Goal: Task Accomplishment & Management: Use online tool/utility

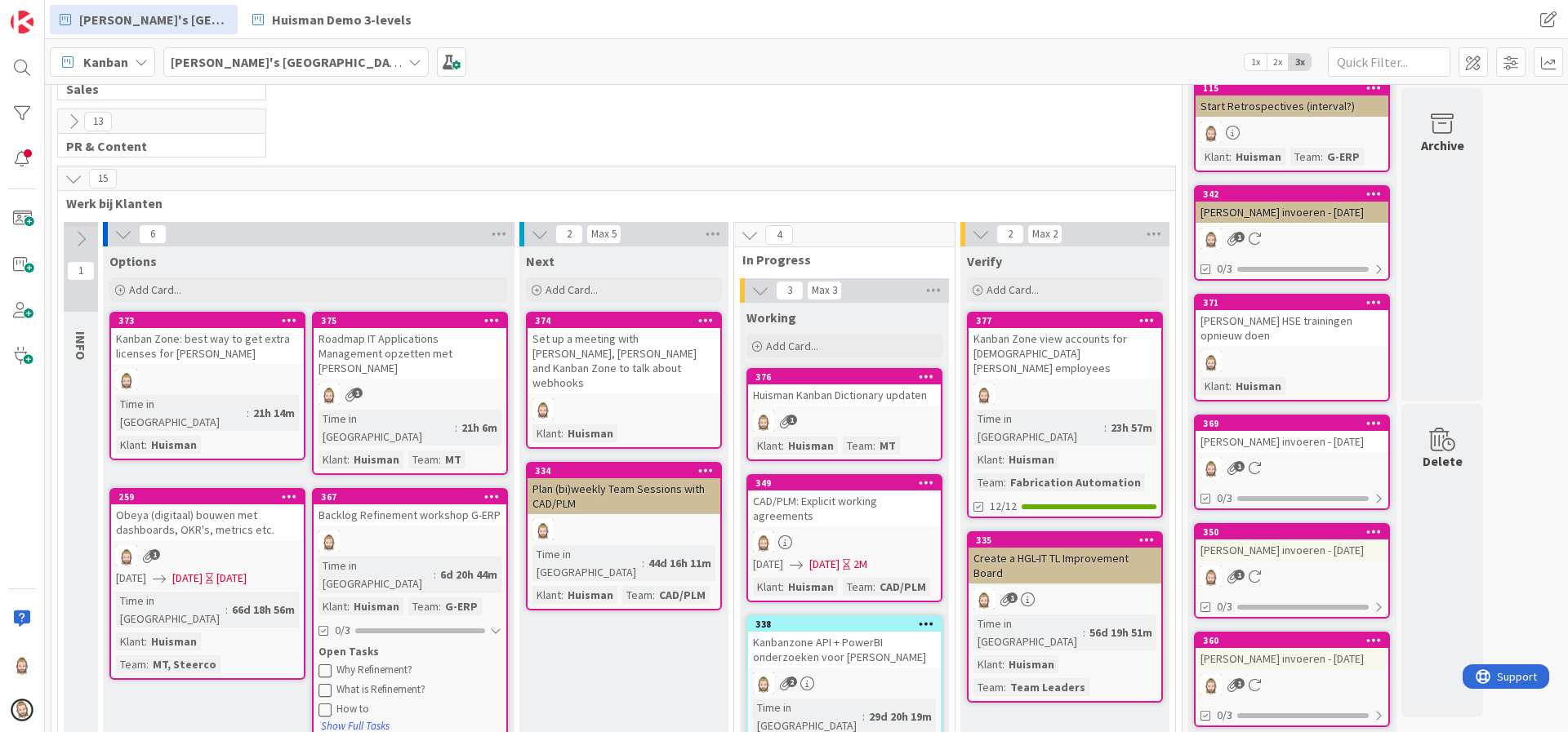
scroll to position [245, 0]
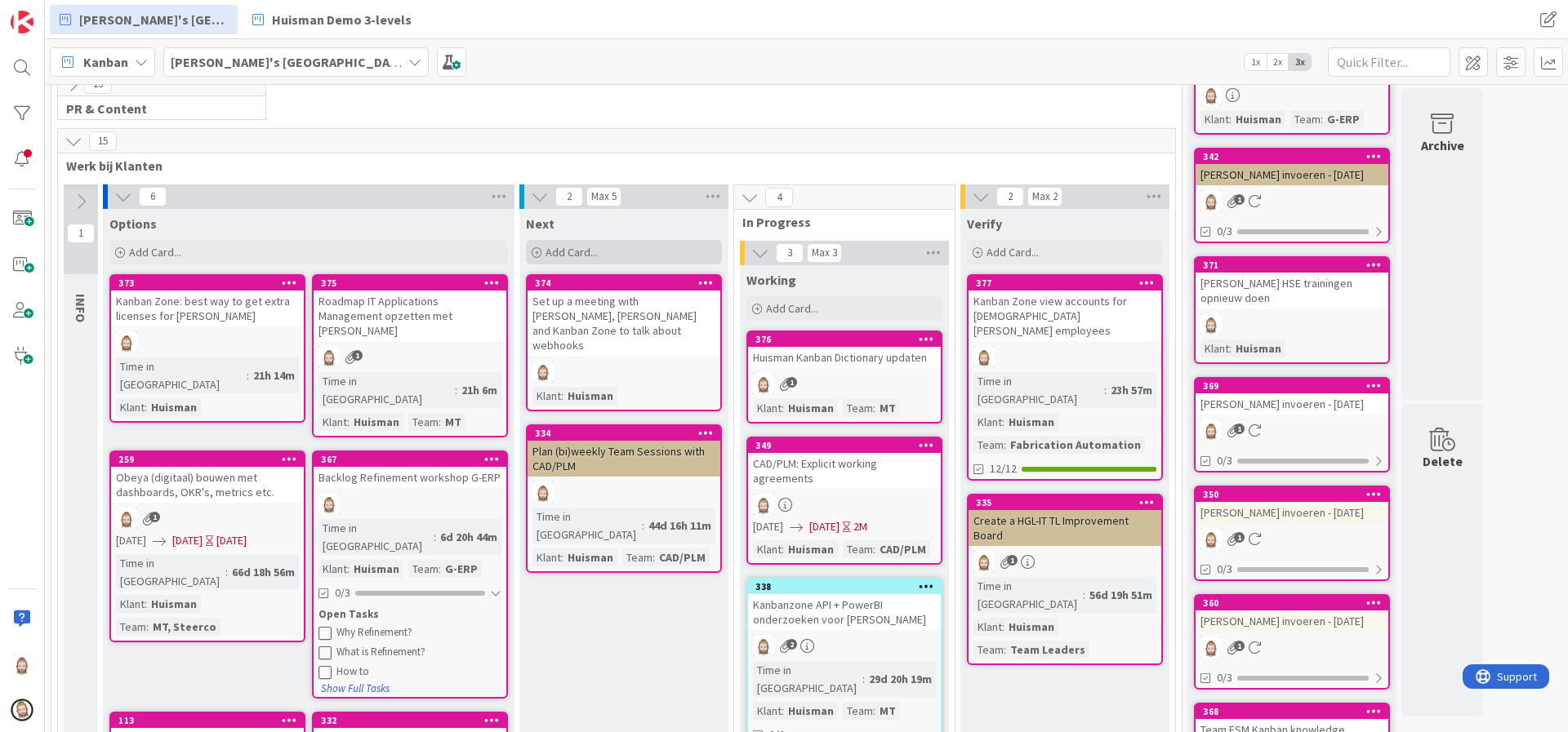
click at [606, 246] on div "Add Card..." at bounding box center [624, 252] width 196 height 25
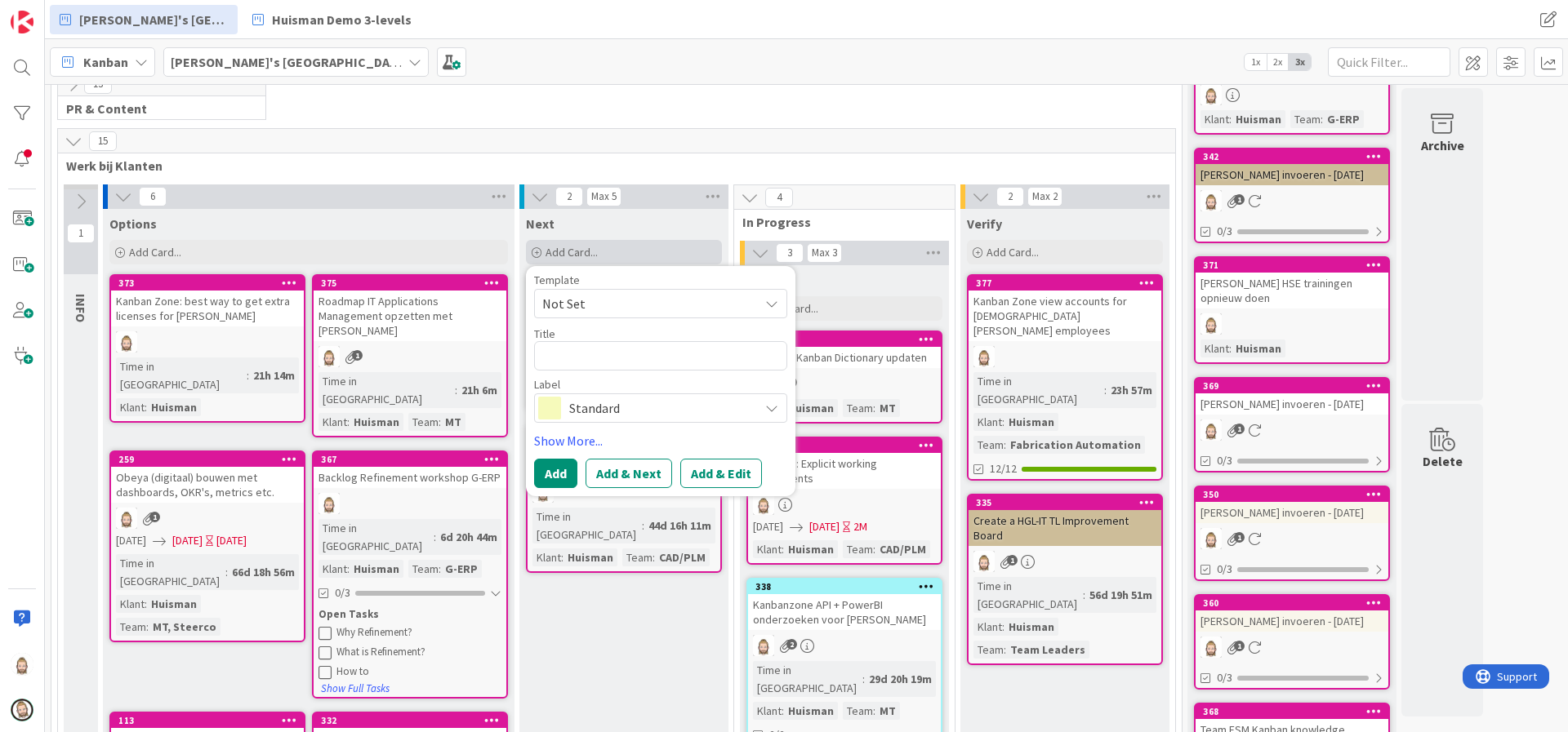
type textarea "x"
type textarea "R"
type textarea "x"
type textarea "Re"
type textarea "x"
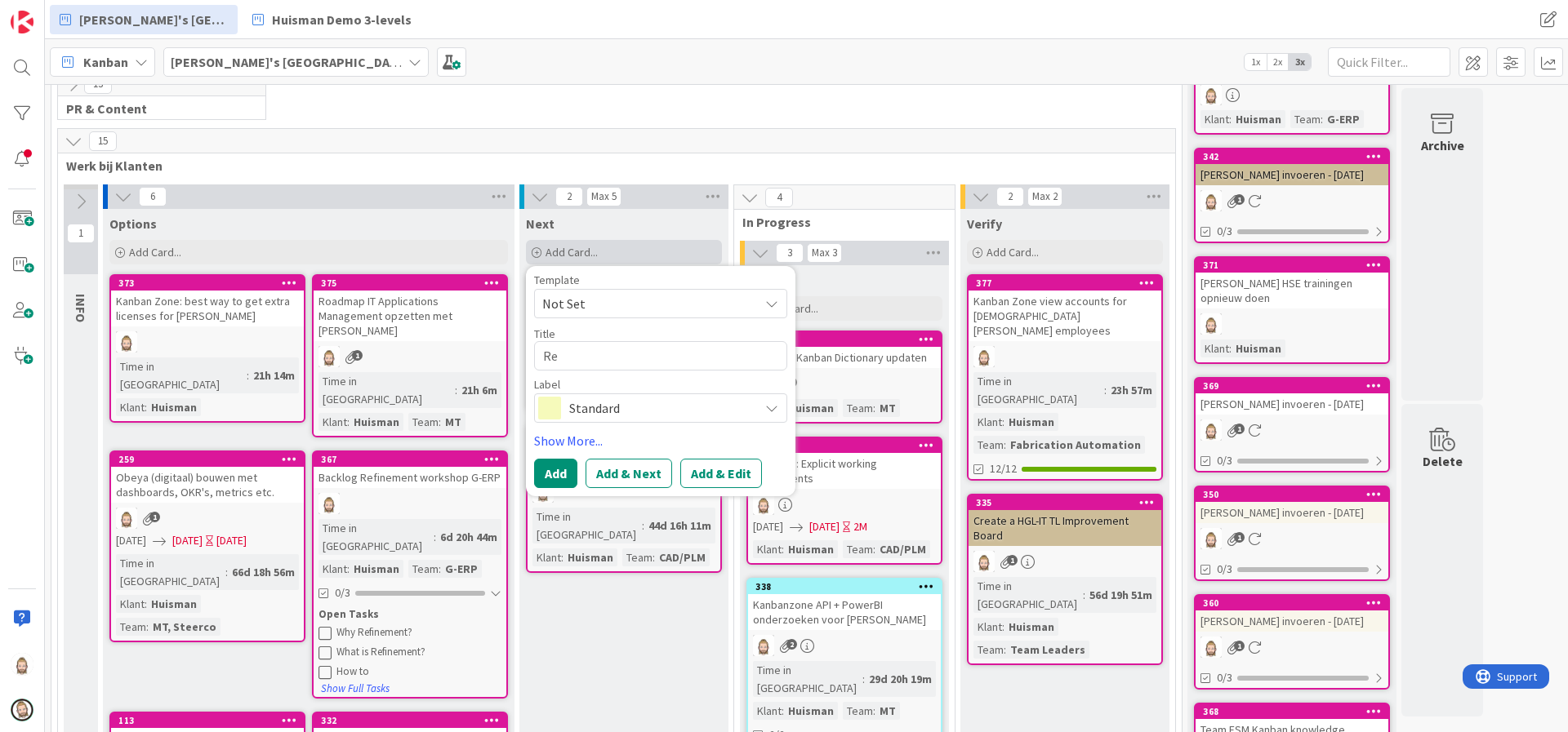
type textarea "Rev"
type textarea "x"
type textarea "Revi"
type textarea "x"
type textarea "Revie"
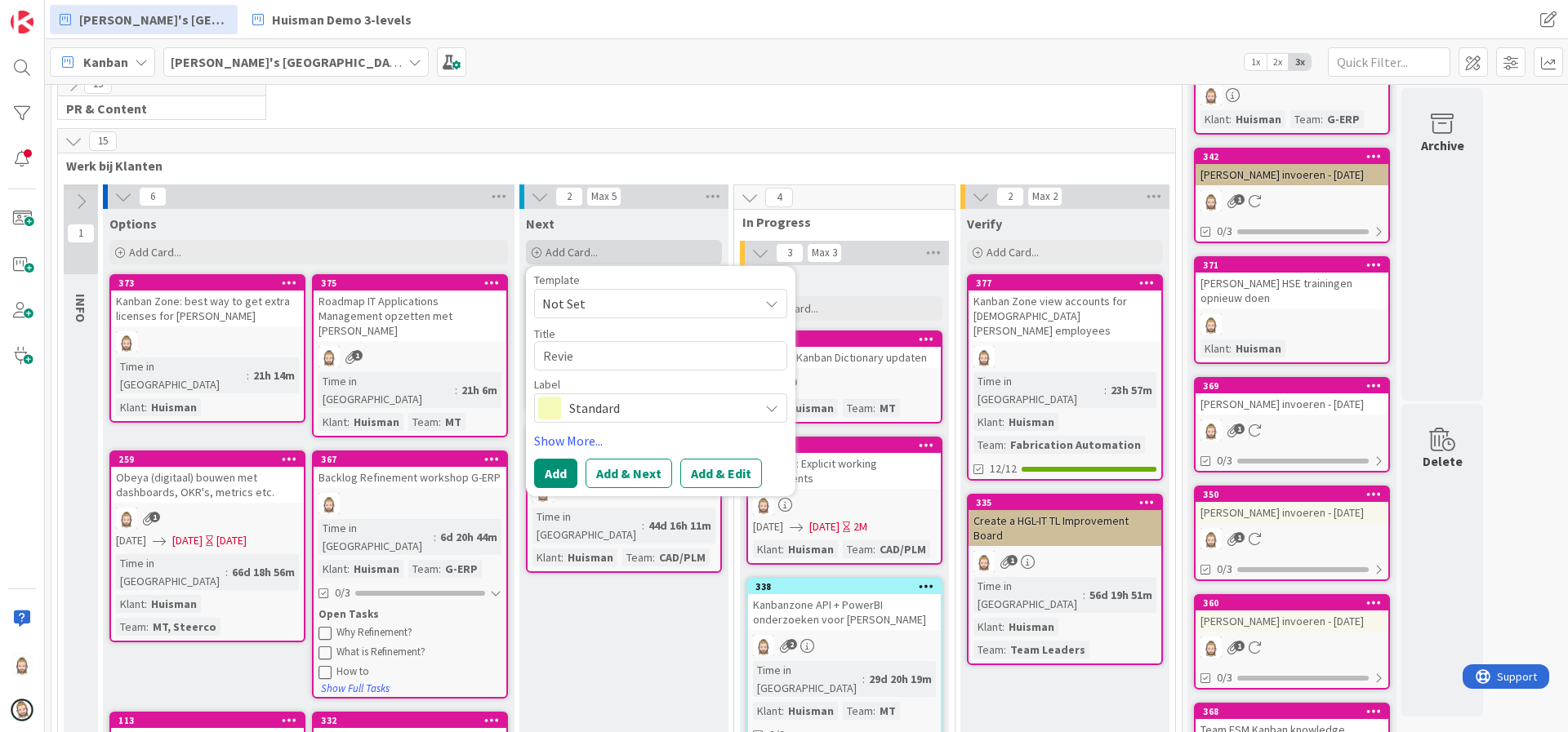
type textarea "x"
type textarea "Review"
type textarea "x"
type textarea "Review"
type textarea "x"
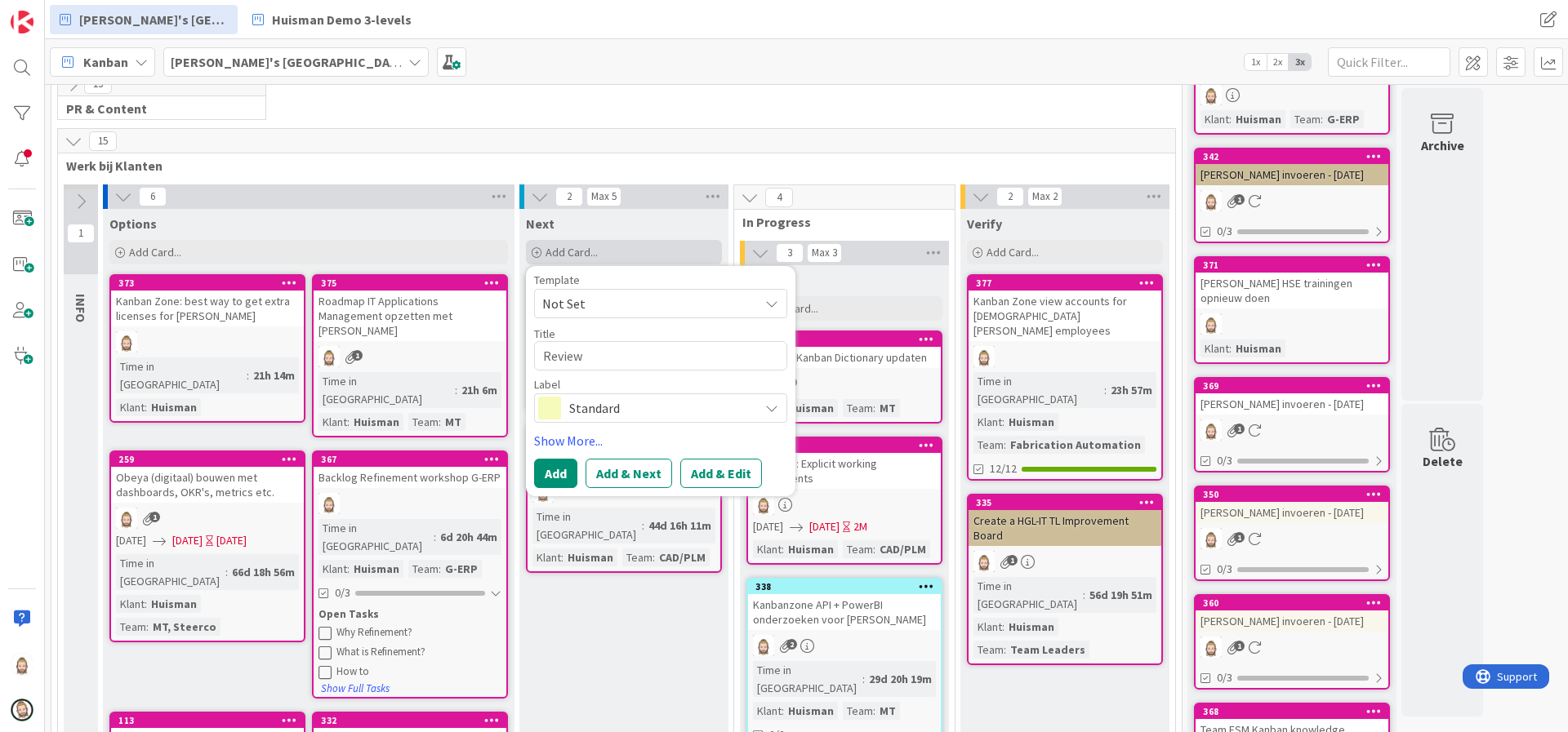
type textarea "Review C"
type textarea "x"
type textarea "Review Co"
type textarea "x"
type textarea "Review Com"
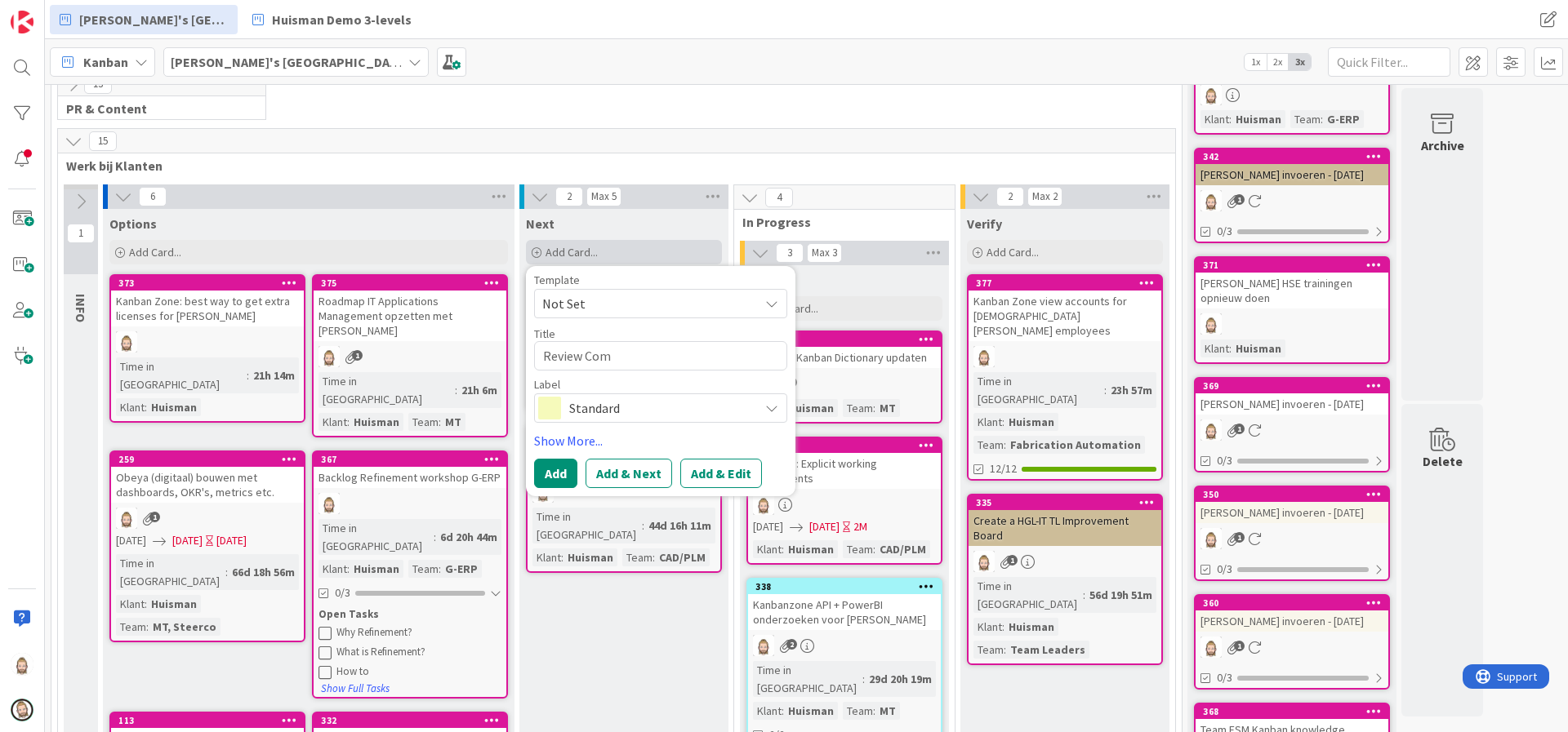
type textarea "x"
type textarea "Review Comp"
type textarea "x"
type textarea "Review Compe"
type textarea "x"
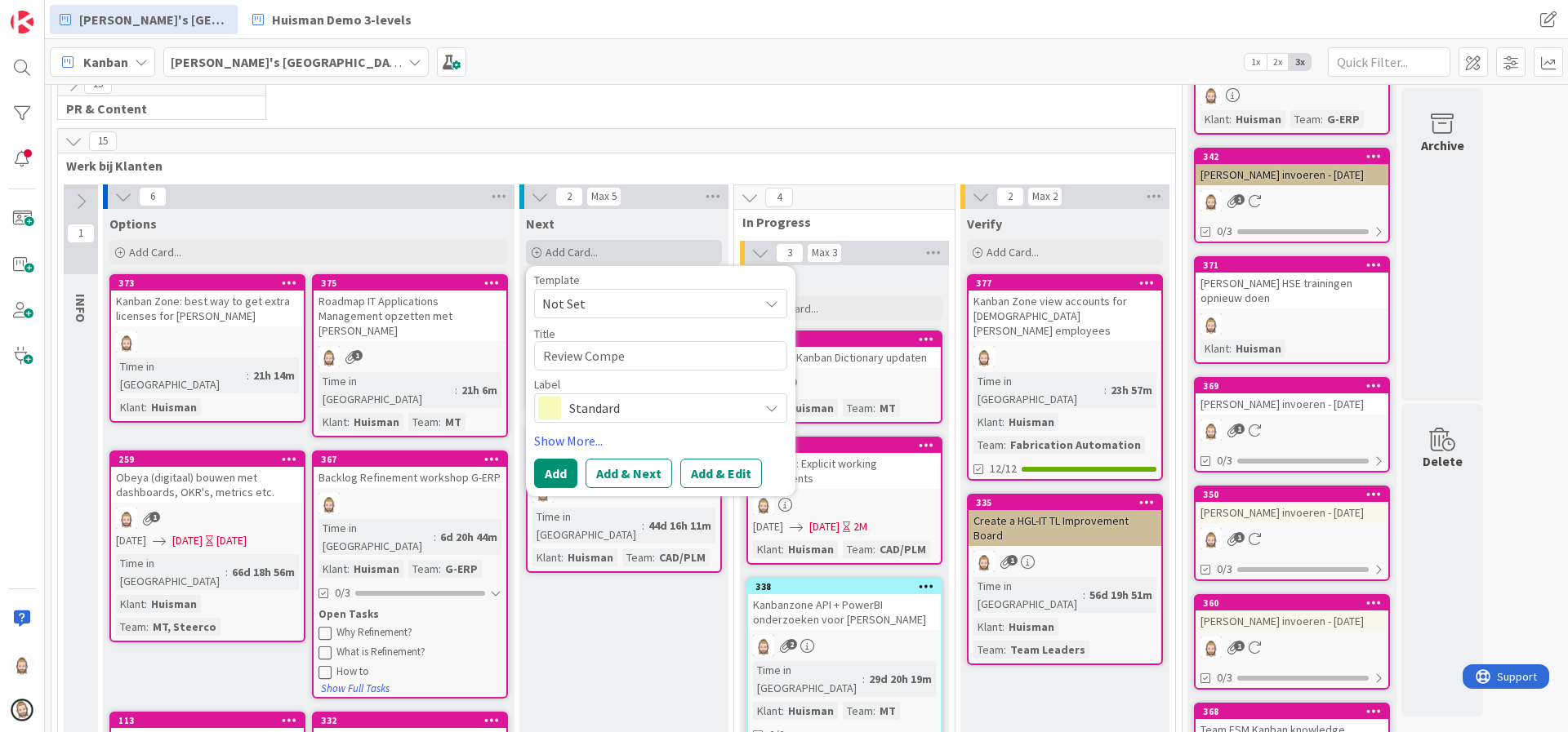
type textarea "Review Compet"
type textarea "x"
type textarea "Review Compete"
type textarea "x"
type textarea "Review Competen"
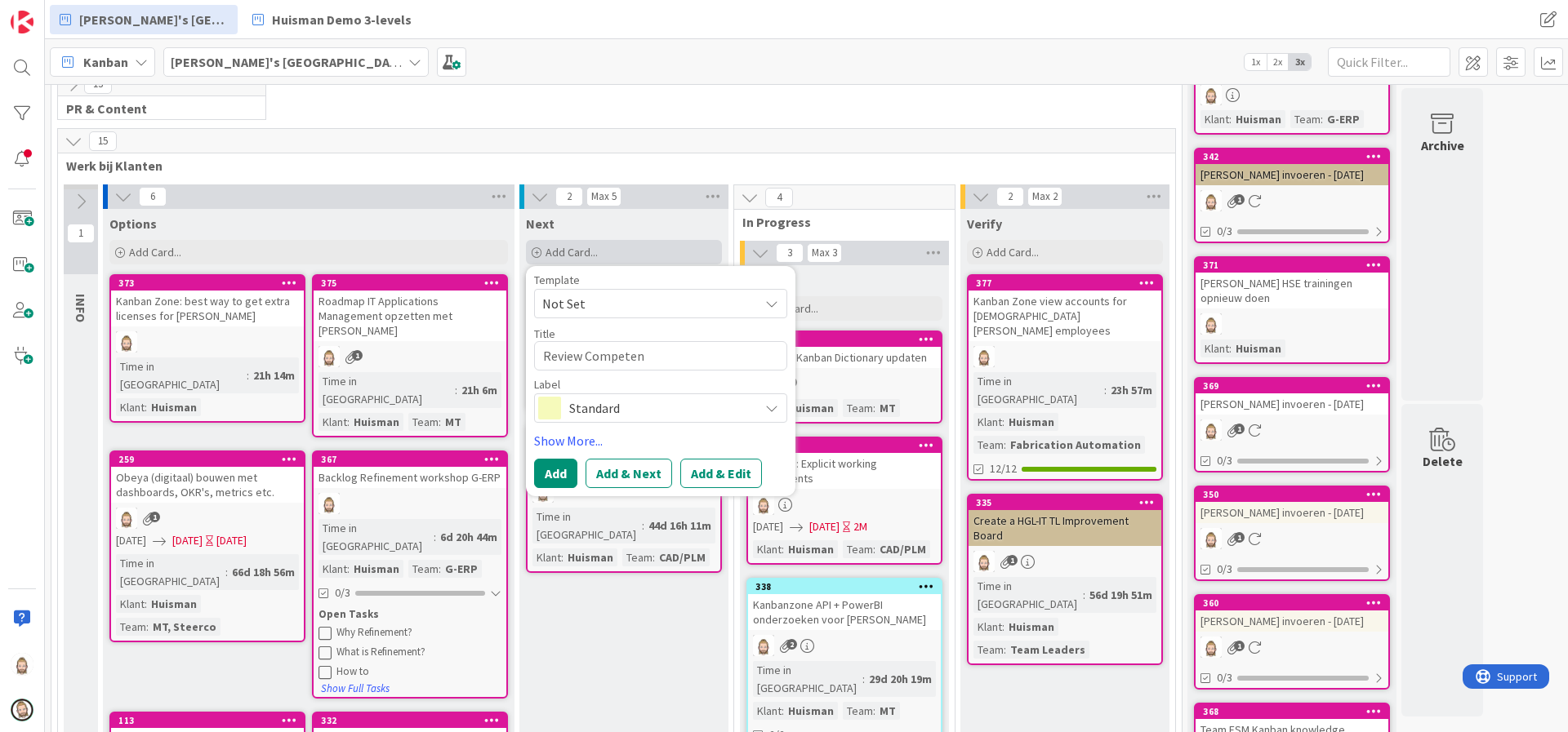
type textarea "x"
type textarea "Review Competenc"
type textarea "x"
type textarea "Review Competency"
type textarea "x"
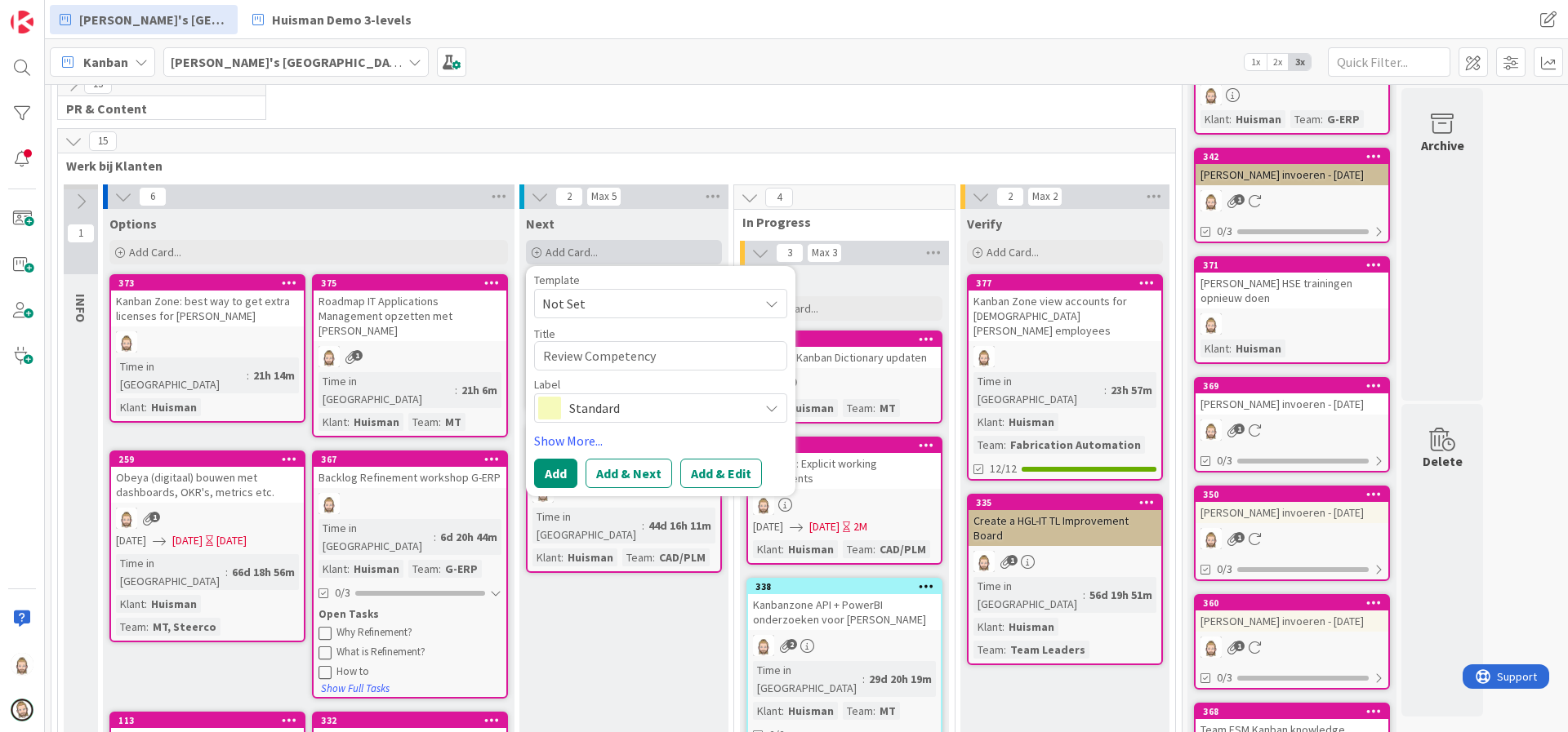
type textarea "Review Competency"
type textarea "x"
type textarea "Review Competency M"
type textarea "x"
type textarea "Review Competency Ma"
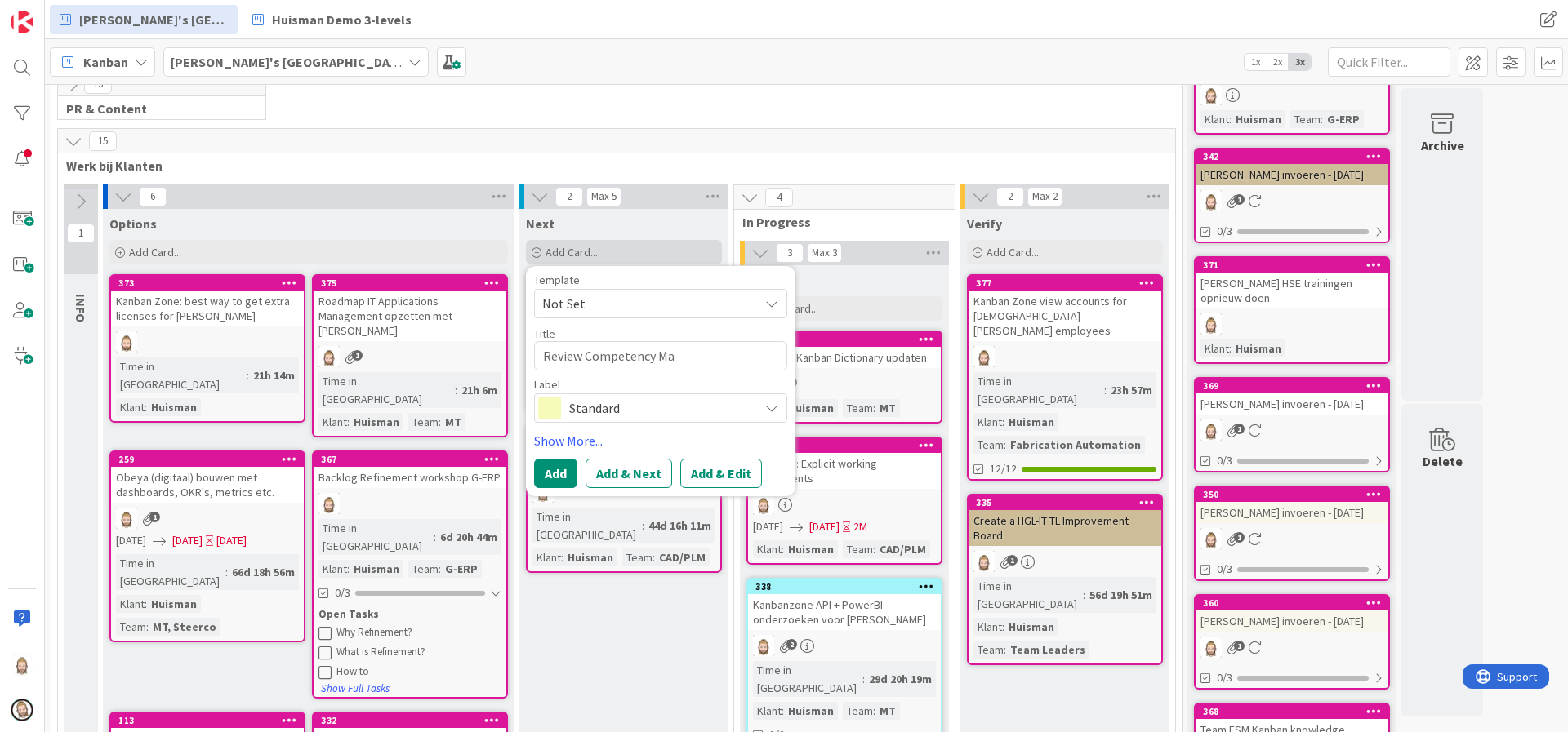
type textarea "x"
type textarea "Review Competency Mat"
type textarea "x"
type textarea "Review Competency Matr"
type textarea "x"
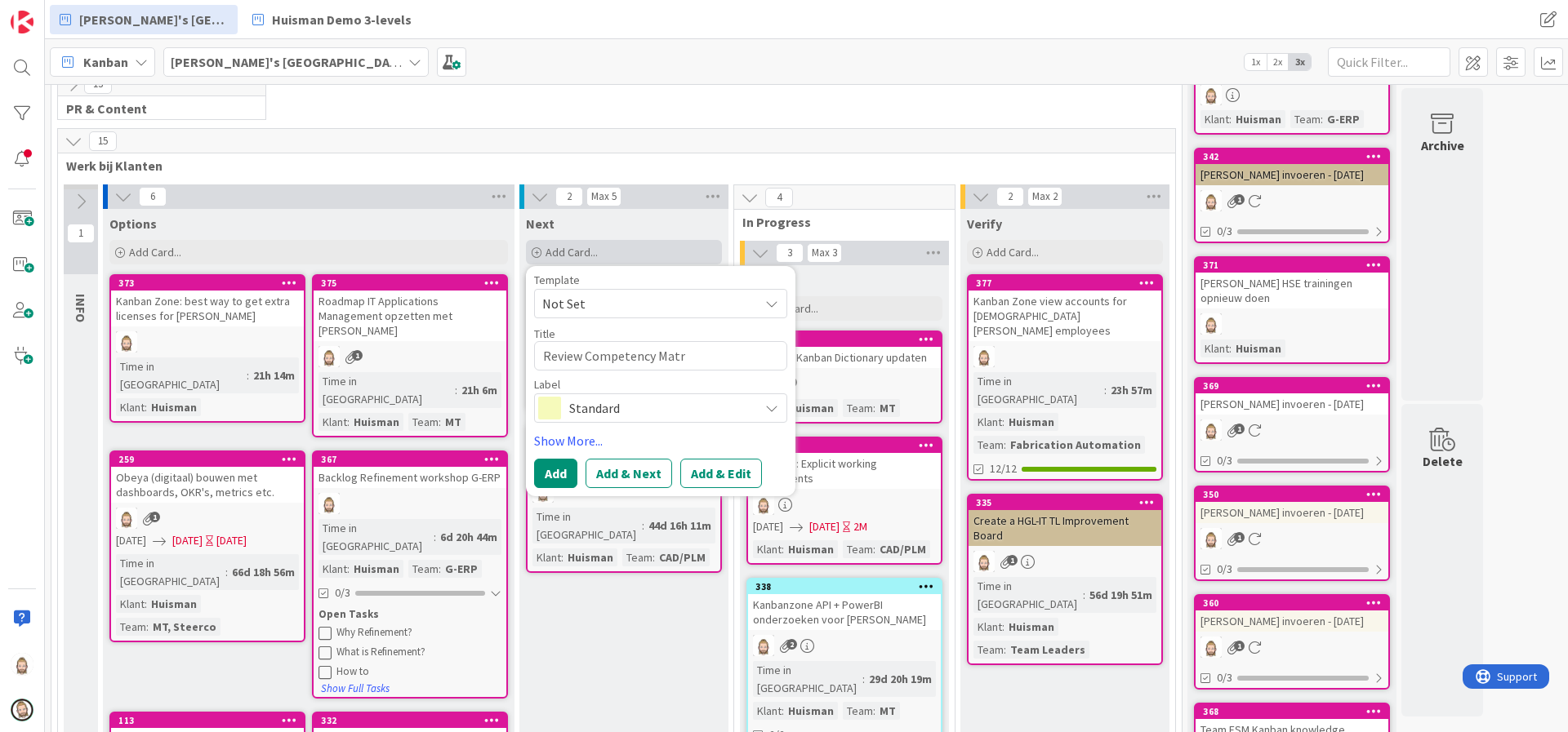
type textarea "Review Competency Matri"
type textarea "x"
type textarea "Review Competency Matrix"
type textarea "x"
type textarea "Review Competency Matrix"
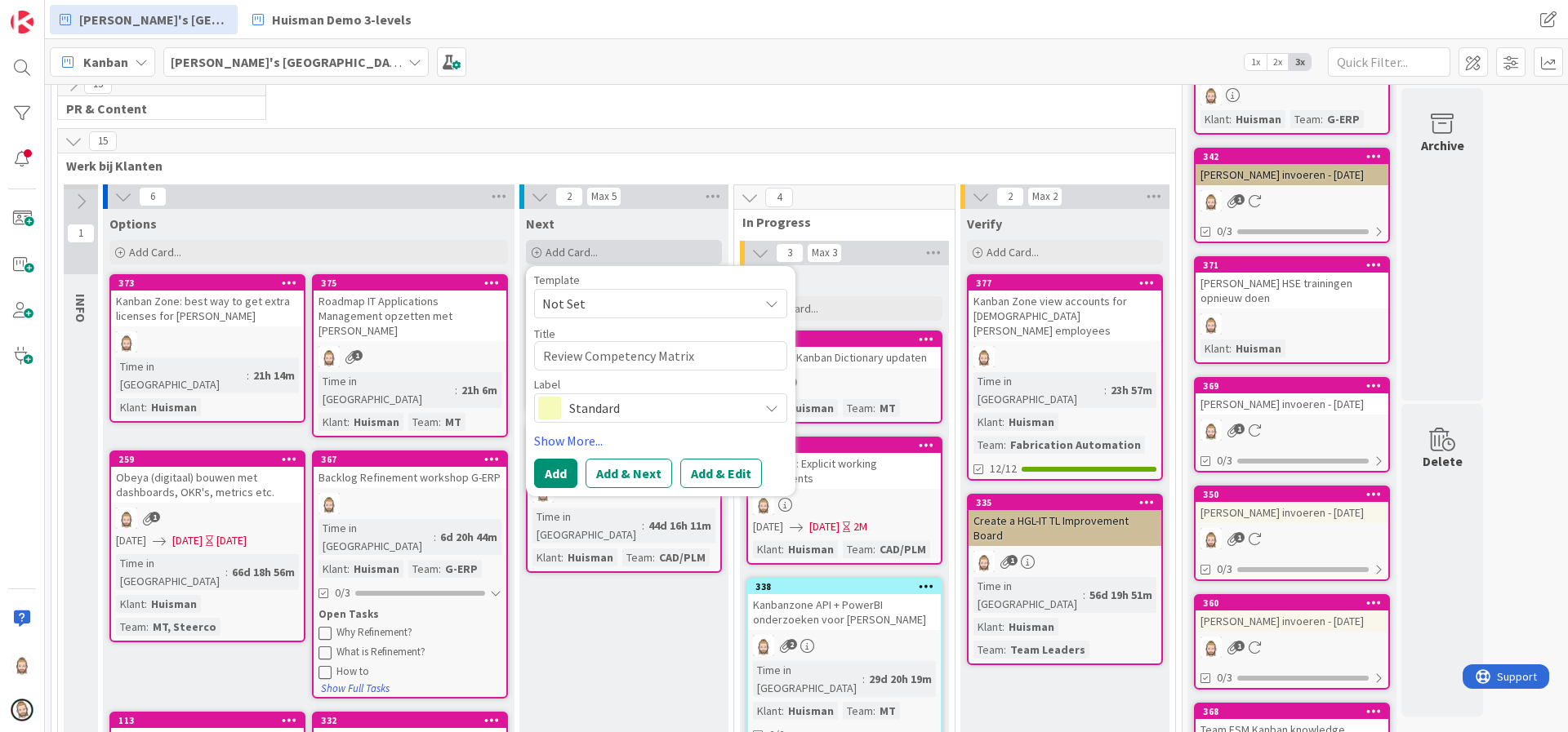
type textarea "x"
type textarea "Review Competency Matrix w"
type textarea "x"
type textarea "Review Competency Matrix wi"
type textarea "x"
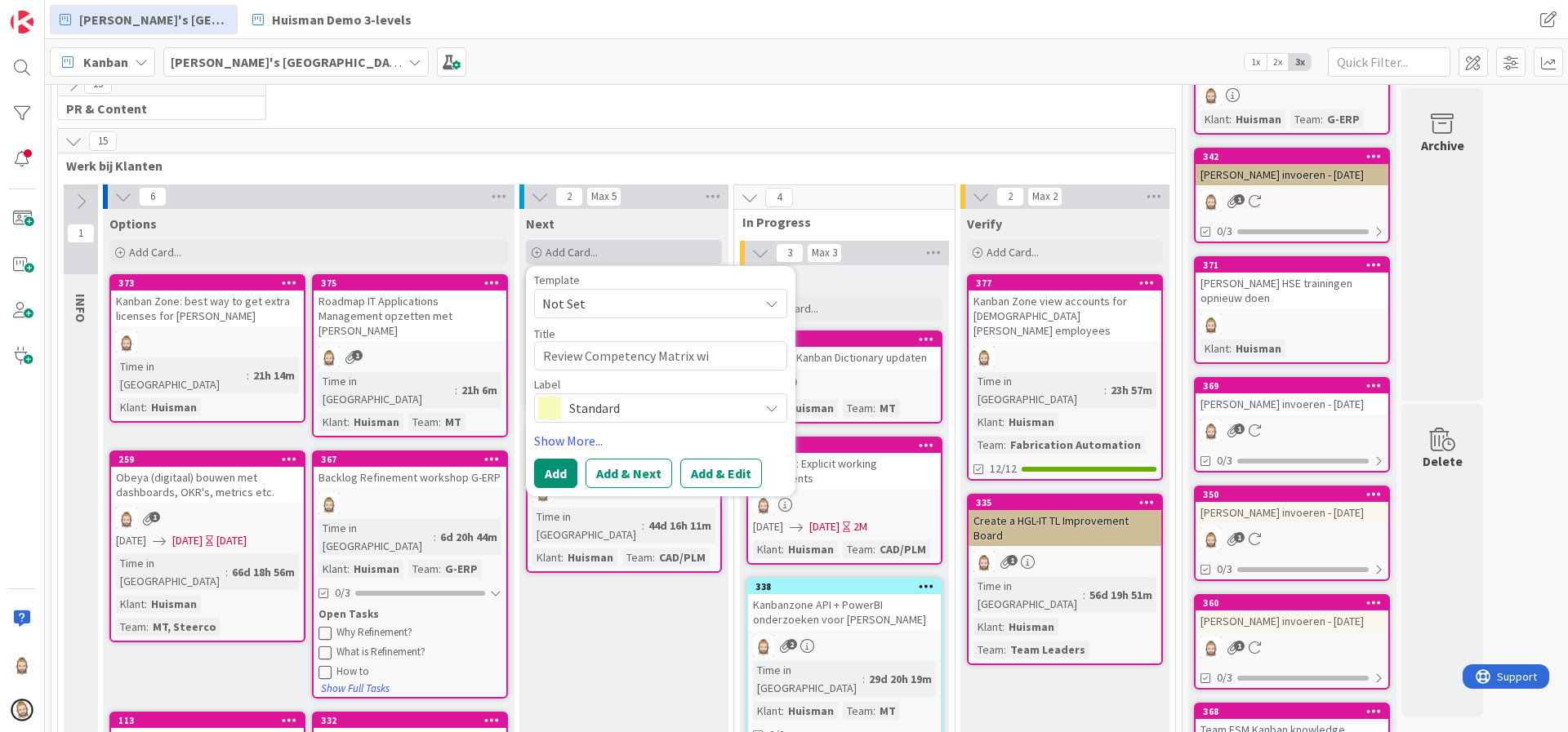
type textarea "Review Competency Matrix wit"
type textarea "x"
type textarea "Review Competency Matrix with"
type textarea "x"
type textarea "Review Competency Matrix with"
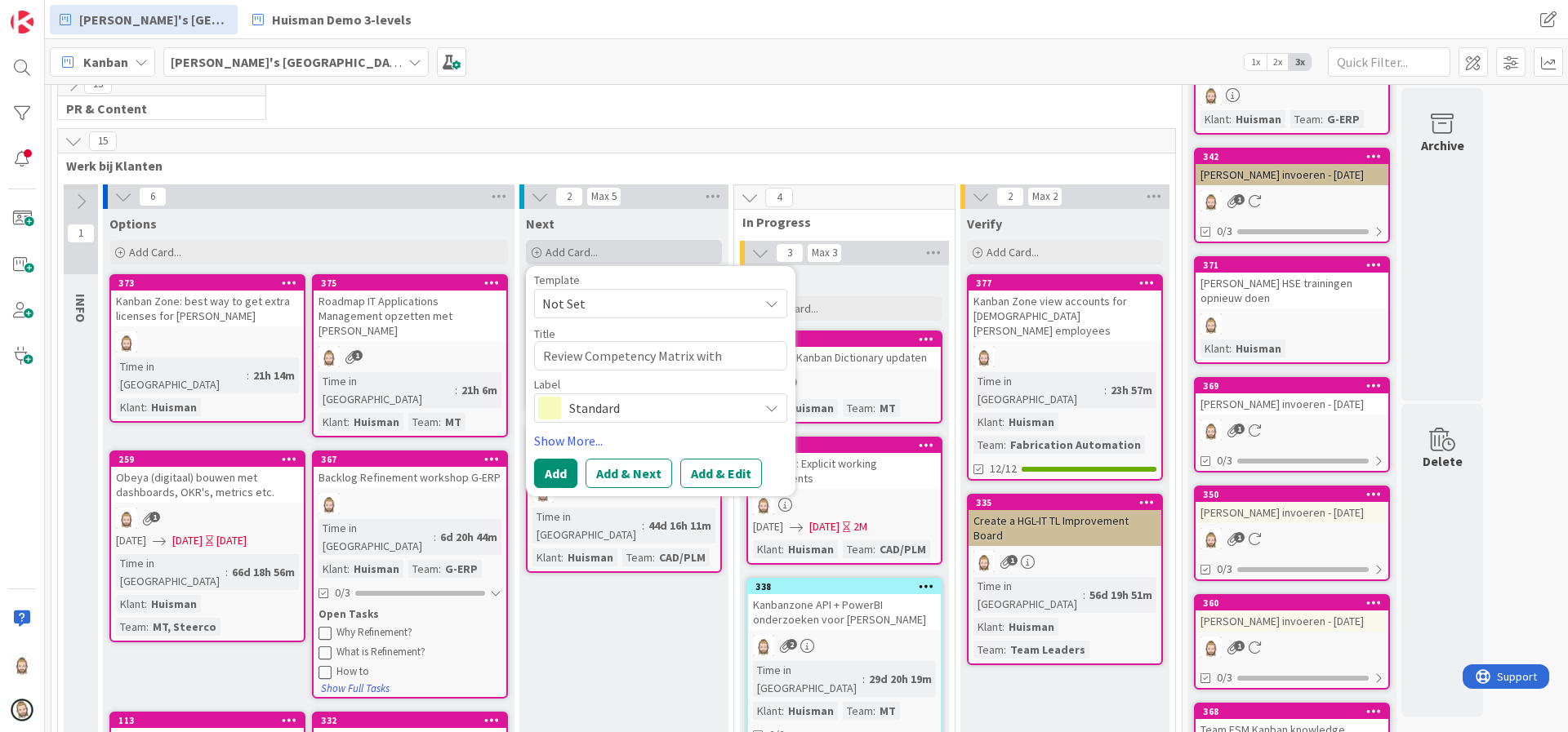
type textarea "x"
type textarea "Review Competency Matrix with G"
type textarea "x"
type textarea "Review Competency Matrix with G-"
type textarea "x"
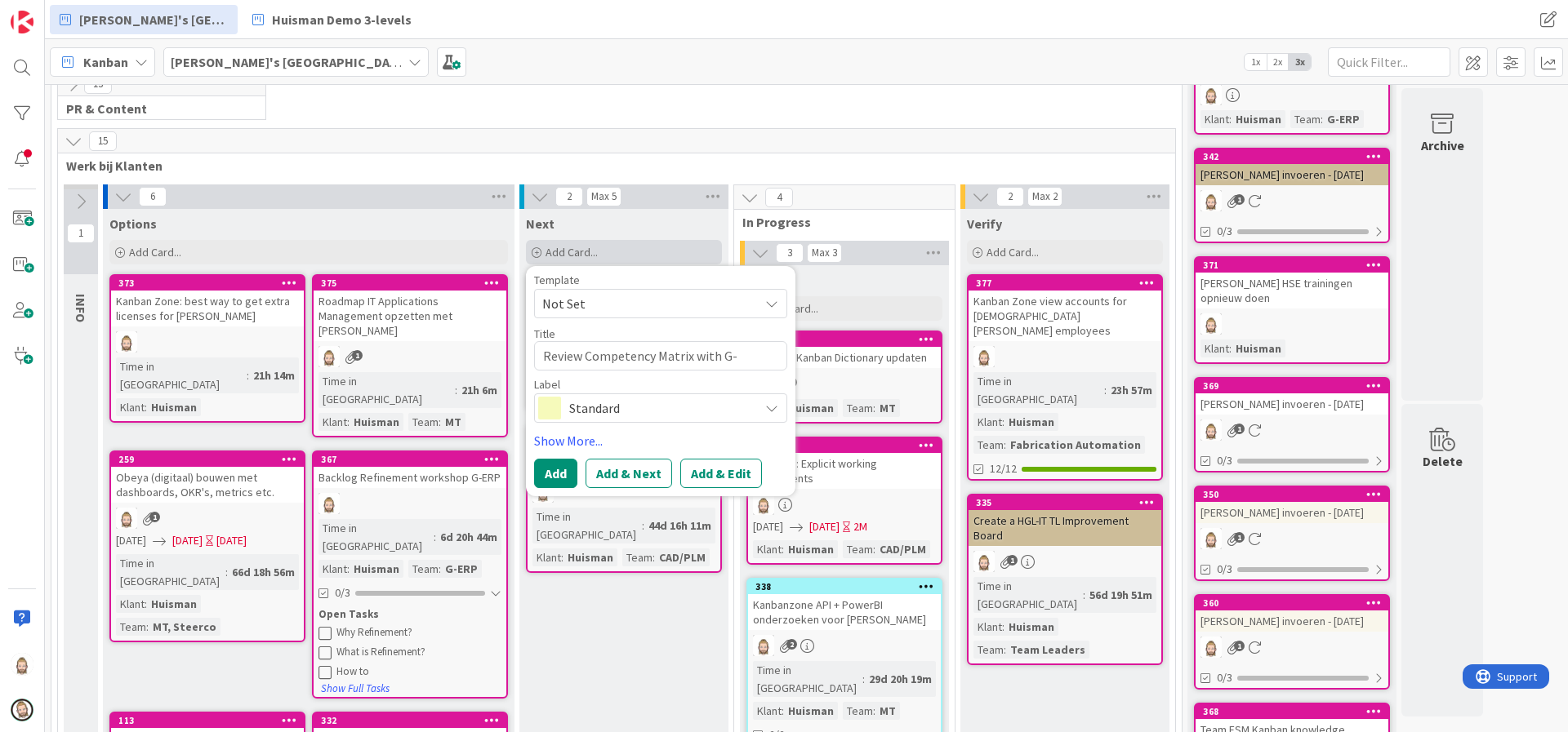
type textarea "Review Competency Matrix with G-E"
type textarea "x"
type textarea "Review Competency Matrix with G-ER"
type textarea "x"
type textarea "Review Competency Matrix with G-ERP"
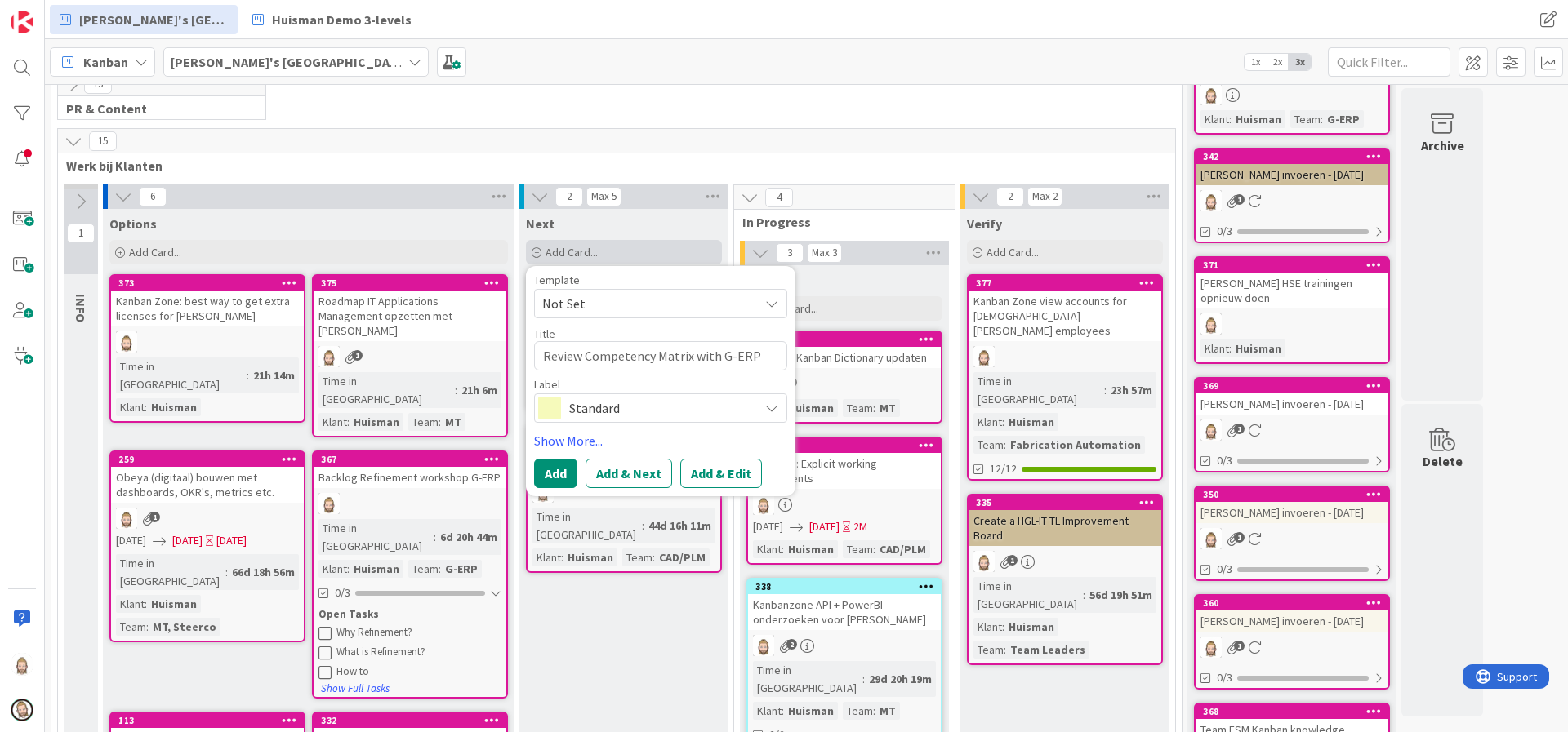
type textarea "x"
type textarea "Review Competency Matrix with G-ERP"
type textarea "x"
type textarea "Review Competency Matrix with G-ERP B"
type textarea "x"
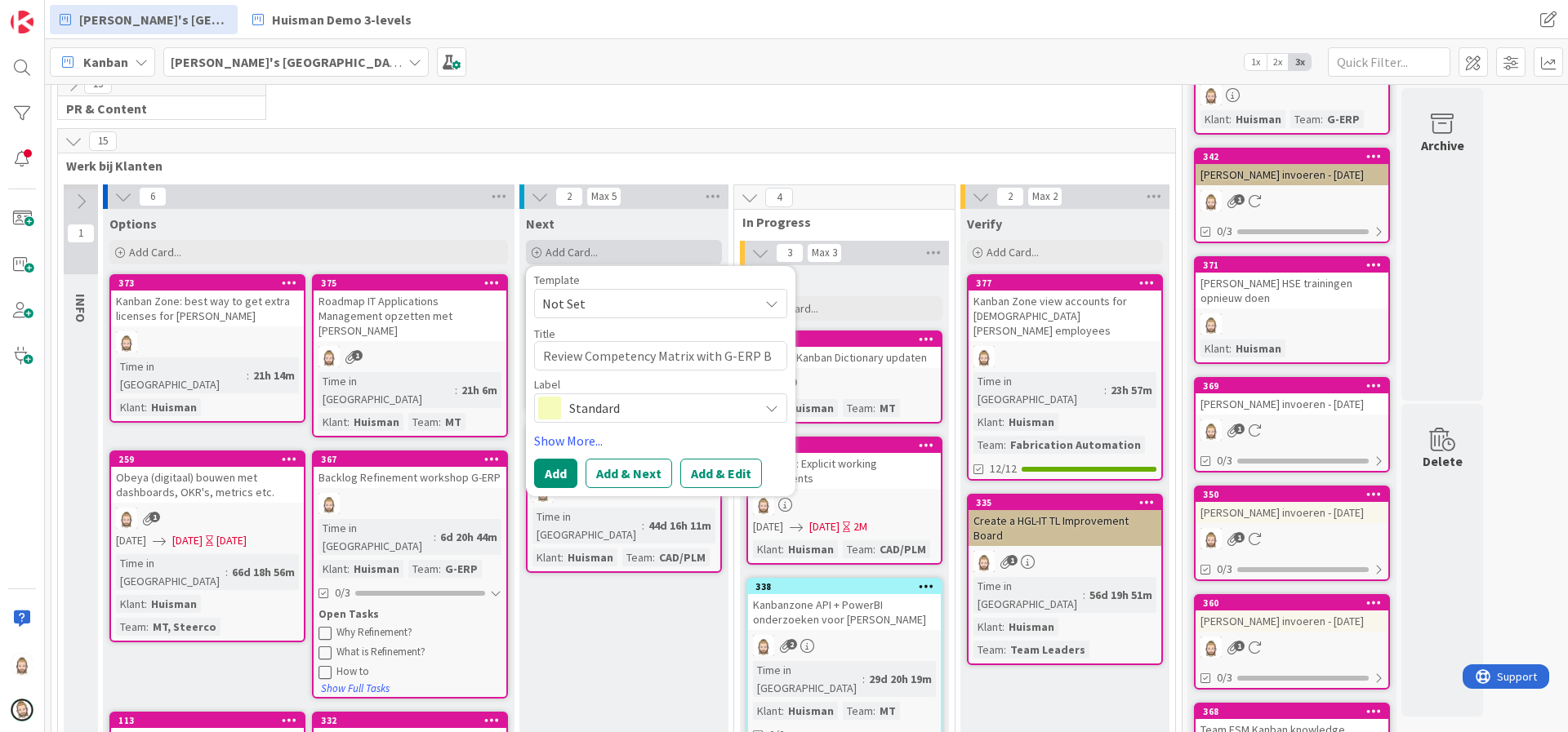
type textarea "Review Competency Matrix with G-ERP BF"
type textarea "x"
type textarea "Review Competency Matrix with G-ERP BFG"
click at [658, 418] on span "Standard" at bounding box center [660, 408] width 181 height 23
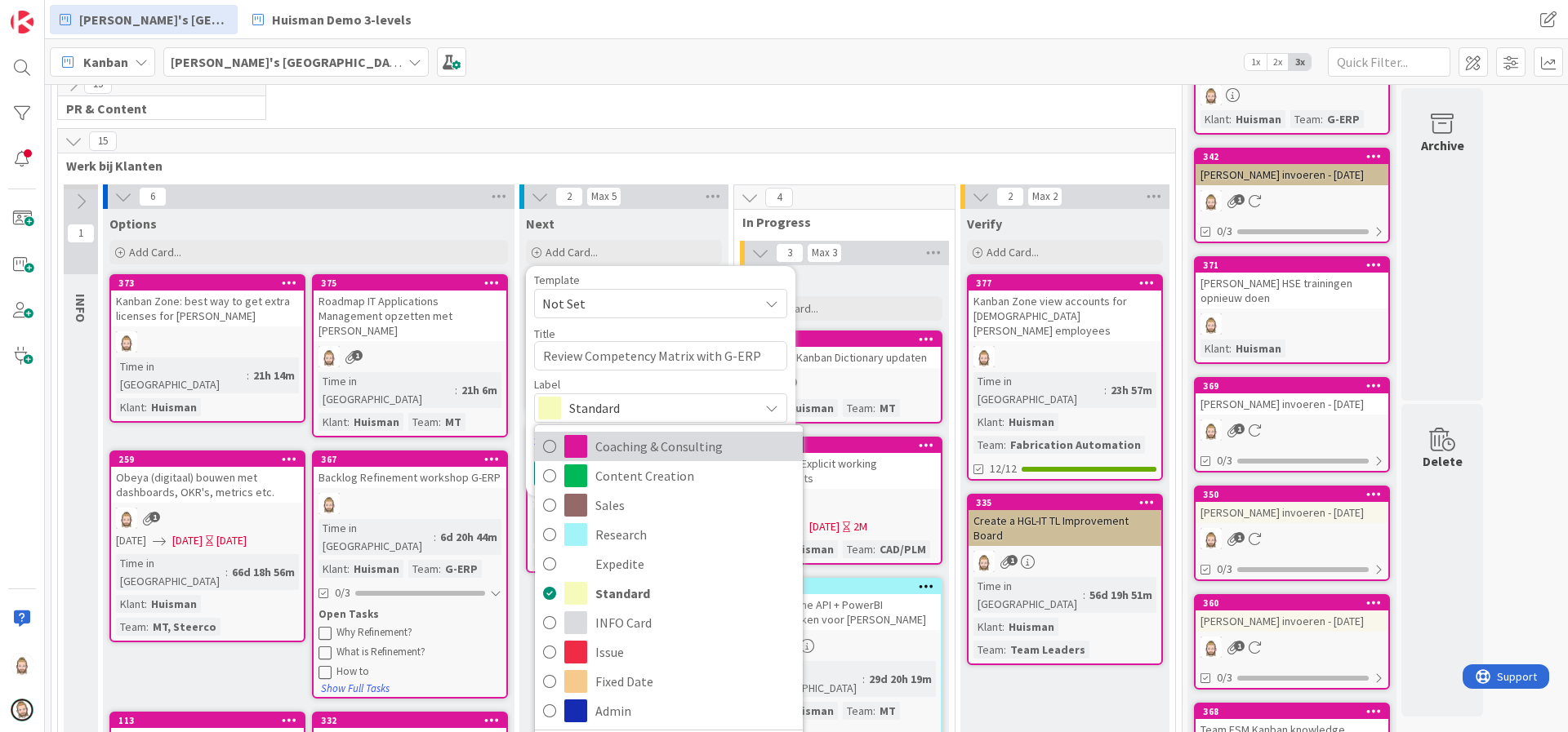
click at [667, 443] on span "Coaching & Consulting" at bounding box center [695, 447] width 200 height 25
type textarea "x"
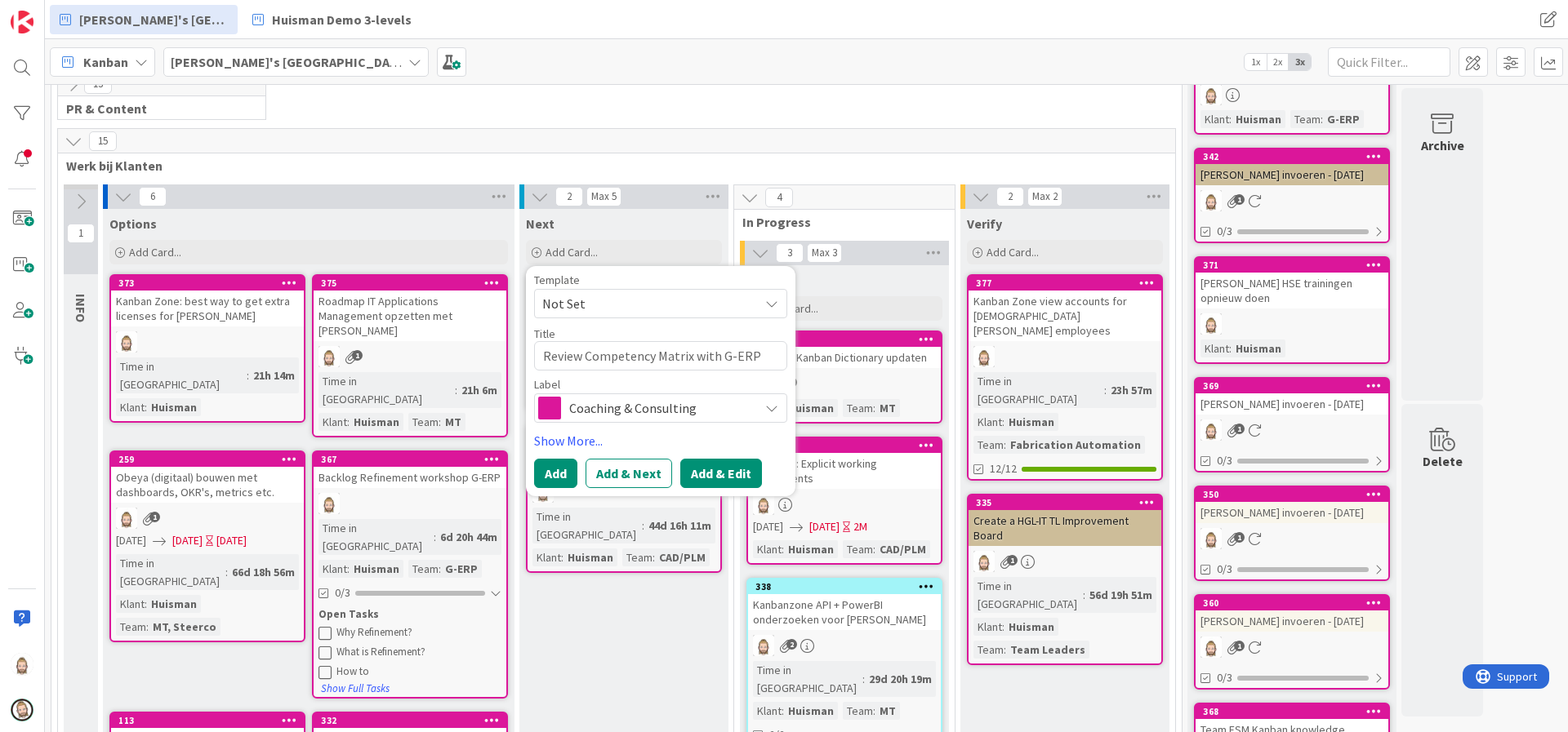
click at [717, 484] on button "Add & Edit" at bounding box center [720, 473] width 81 height 29
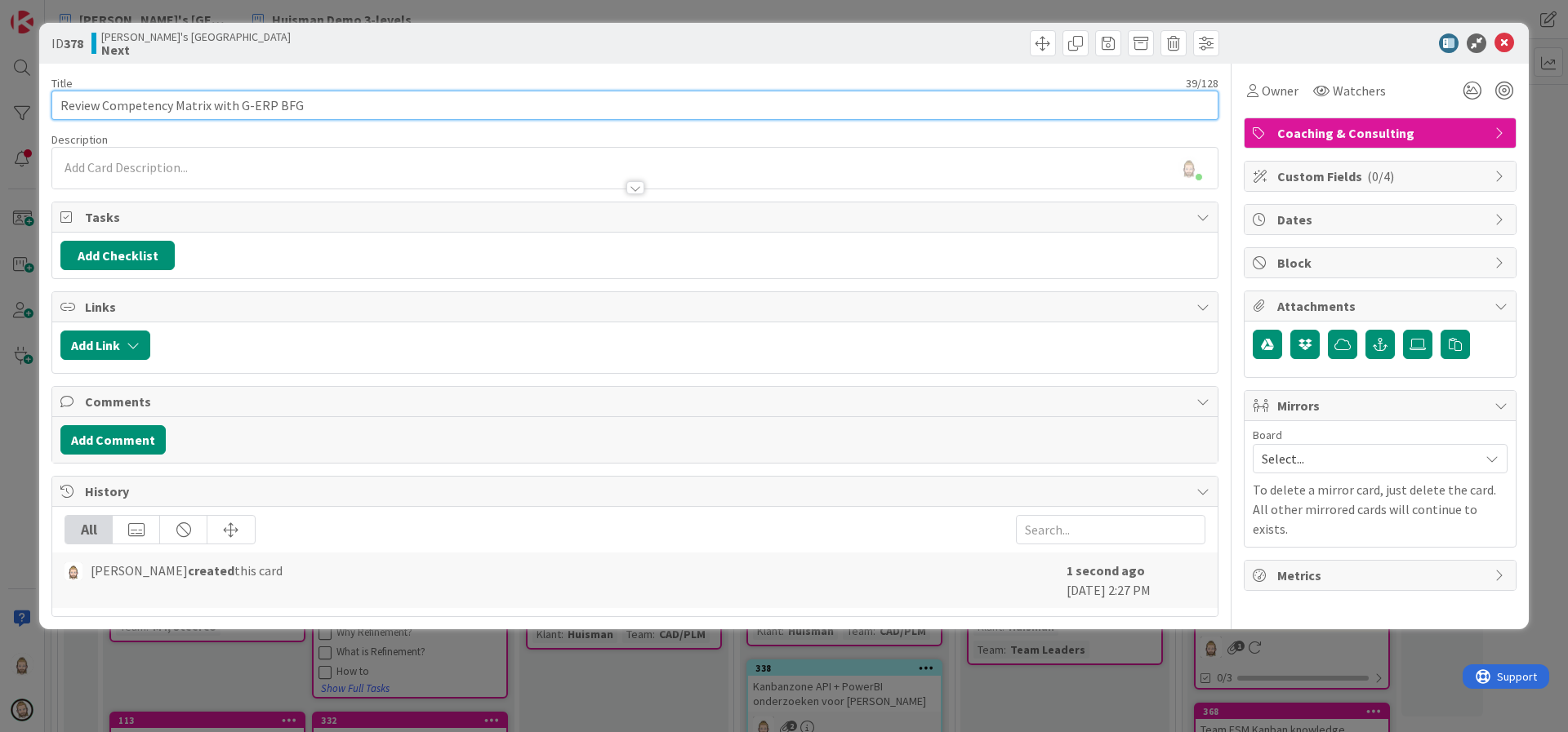
click at [363, 104] on input "Review Competency Matrix with G-ERP BFG" at bounding box center [634, 105] width 1167 height 29
type input "Review Competency Matrix with G-ERP BFG Shared Service"
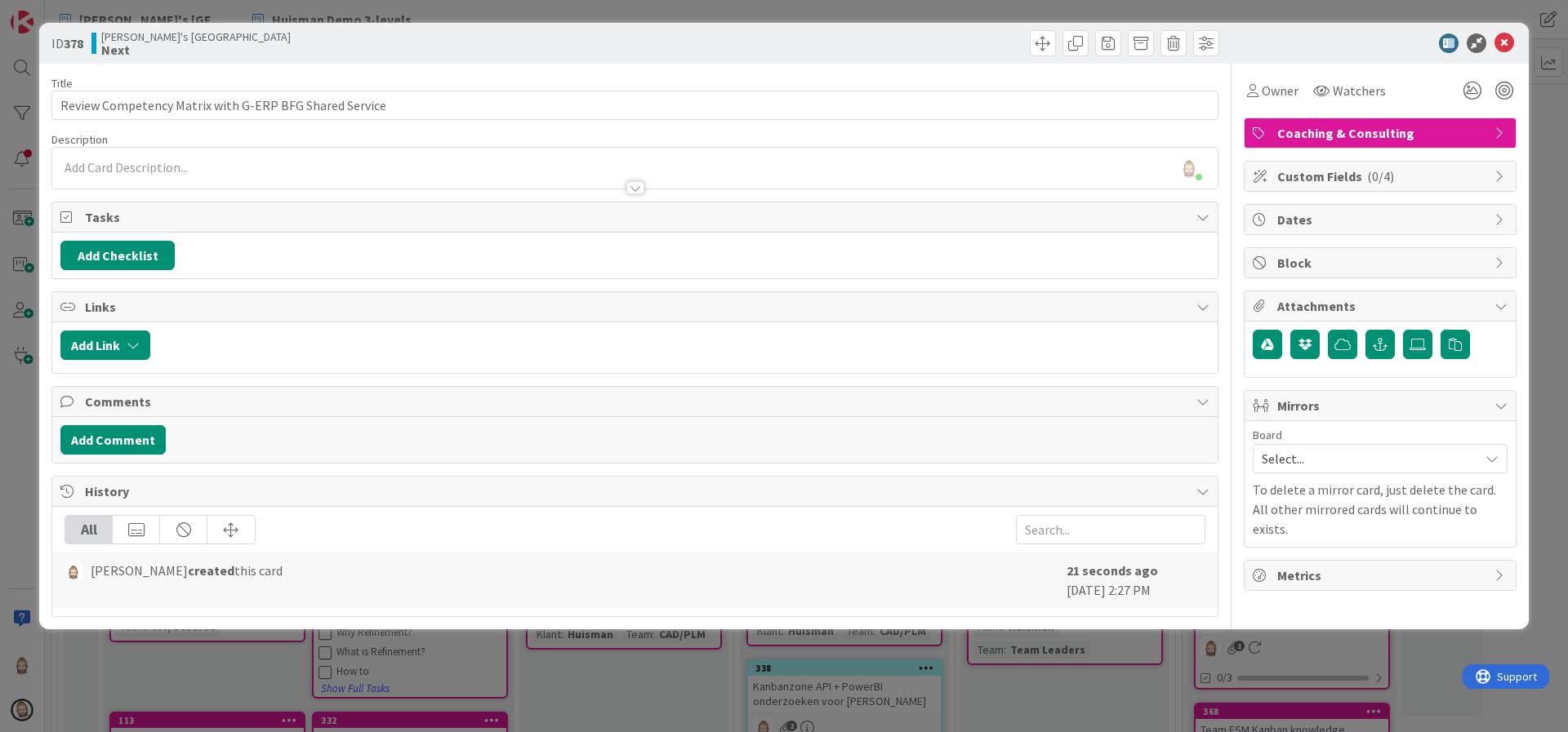
click at [1428, 171] on span "Custom Fields ( 0/4 )" at bounding box center [1381, 176] width 209 height 19
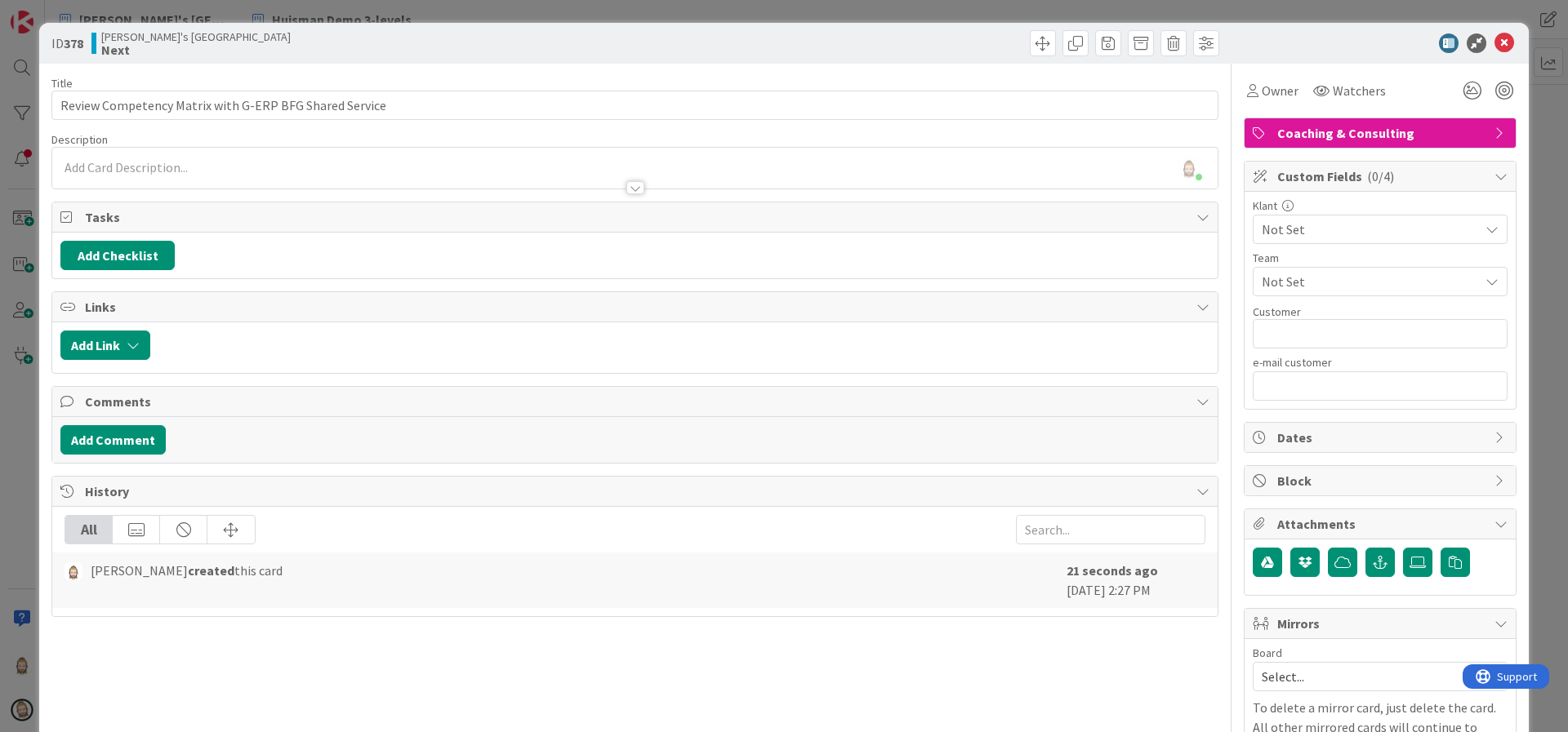
click at [1383, 221] on span "Not Set" at bounding box center [1366, 229] width 209 height 23
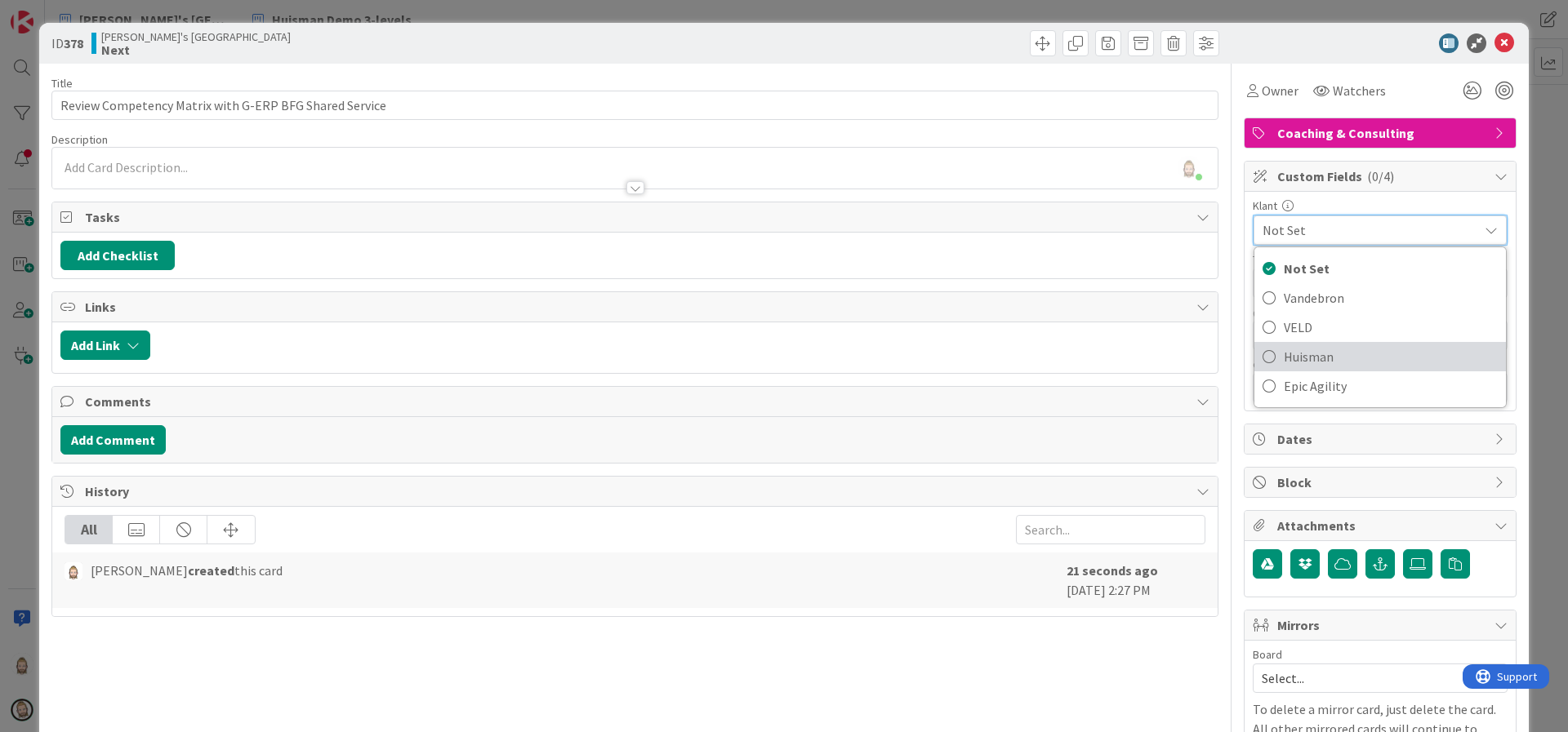
click at [1341, 357] on span "Huisman" at bounding box center [1390, 356] width 214 height 25
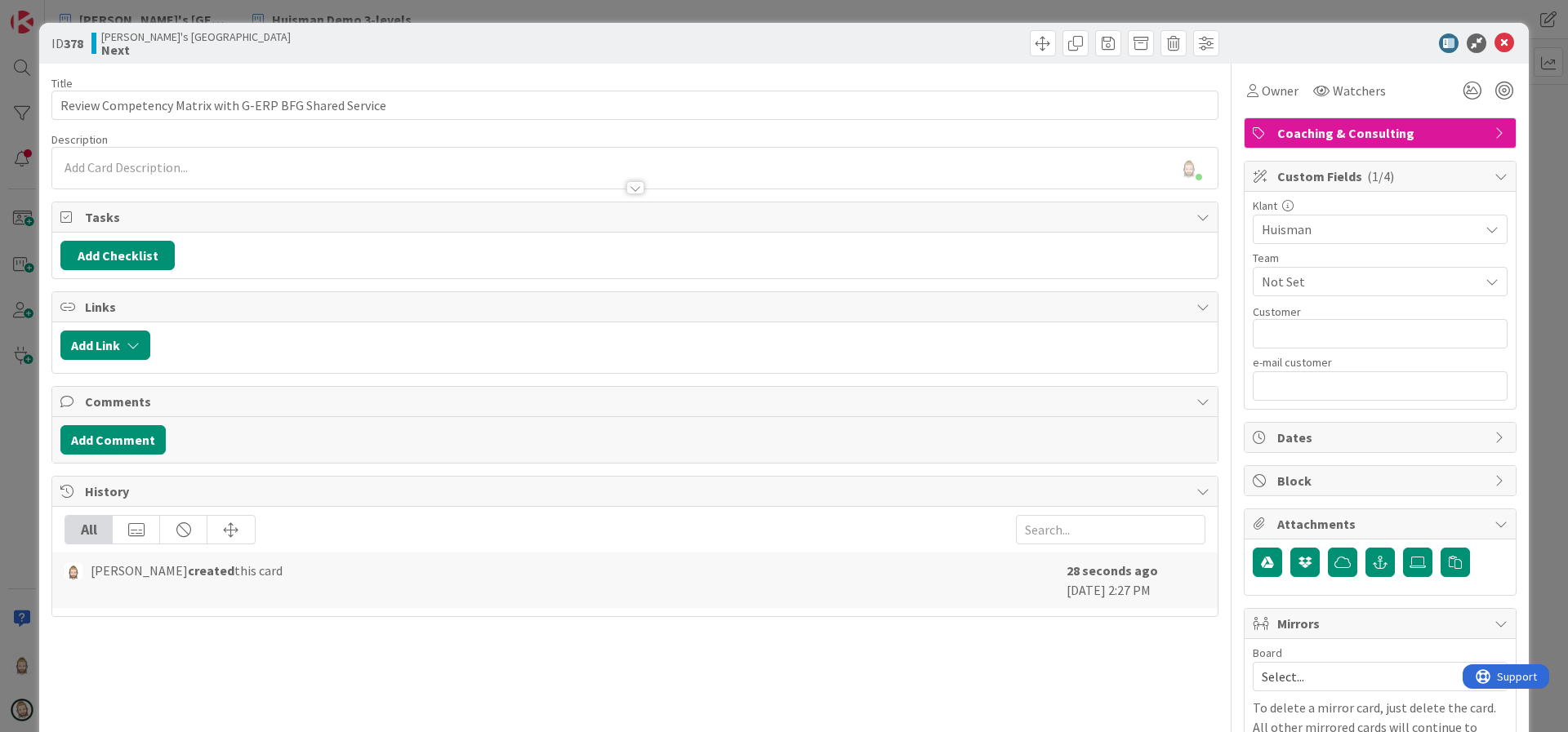
click at [1351, 287] on span "Not Set" at bounding box center [1369, 281] width 217 height 19
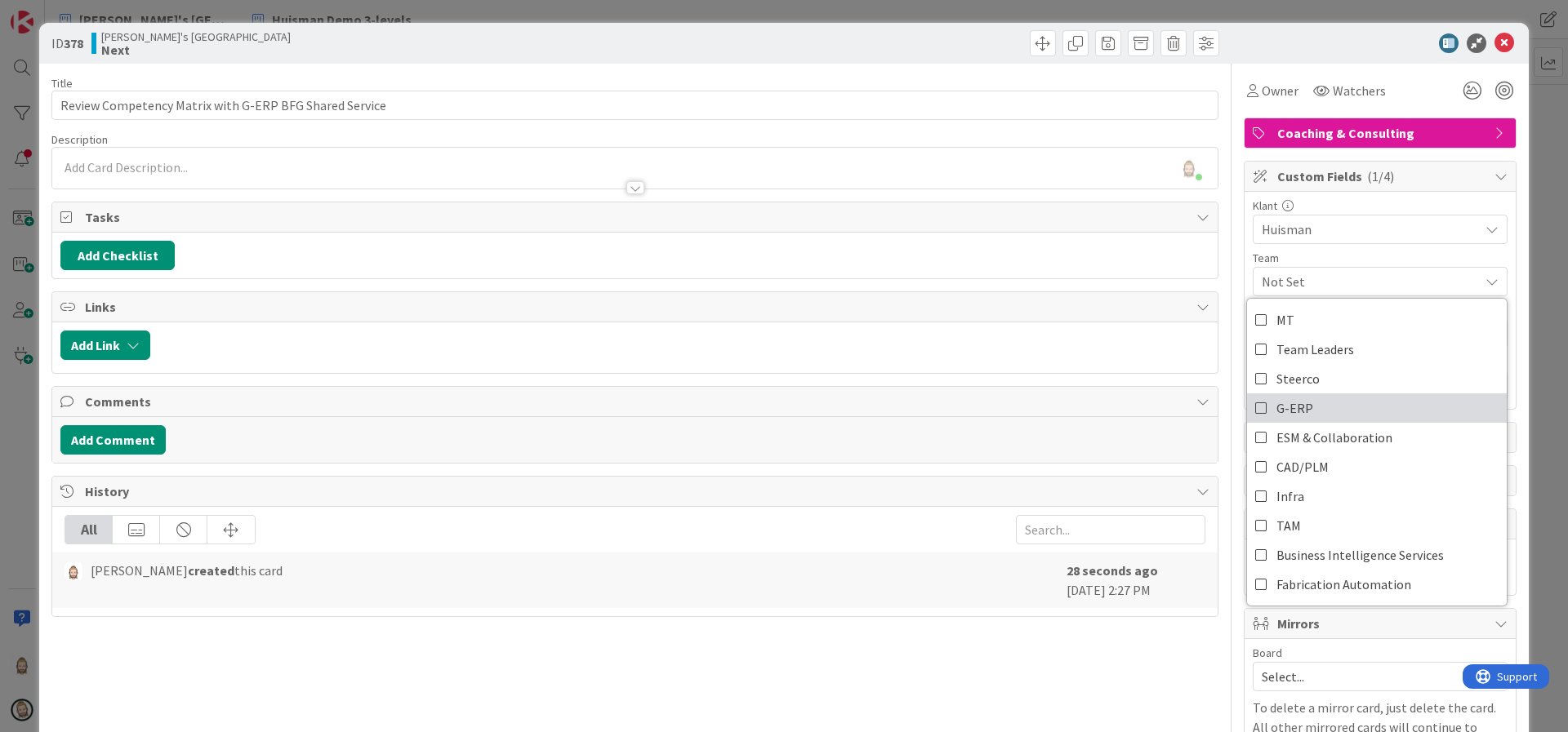
click at [1336, 404] on link "G-ERP" at bounding box center [1377, 408] width 260 height 29
click at [1281, 49] on div at bounding box center [1372, 43] width 289 height 19
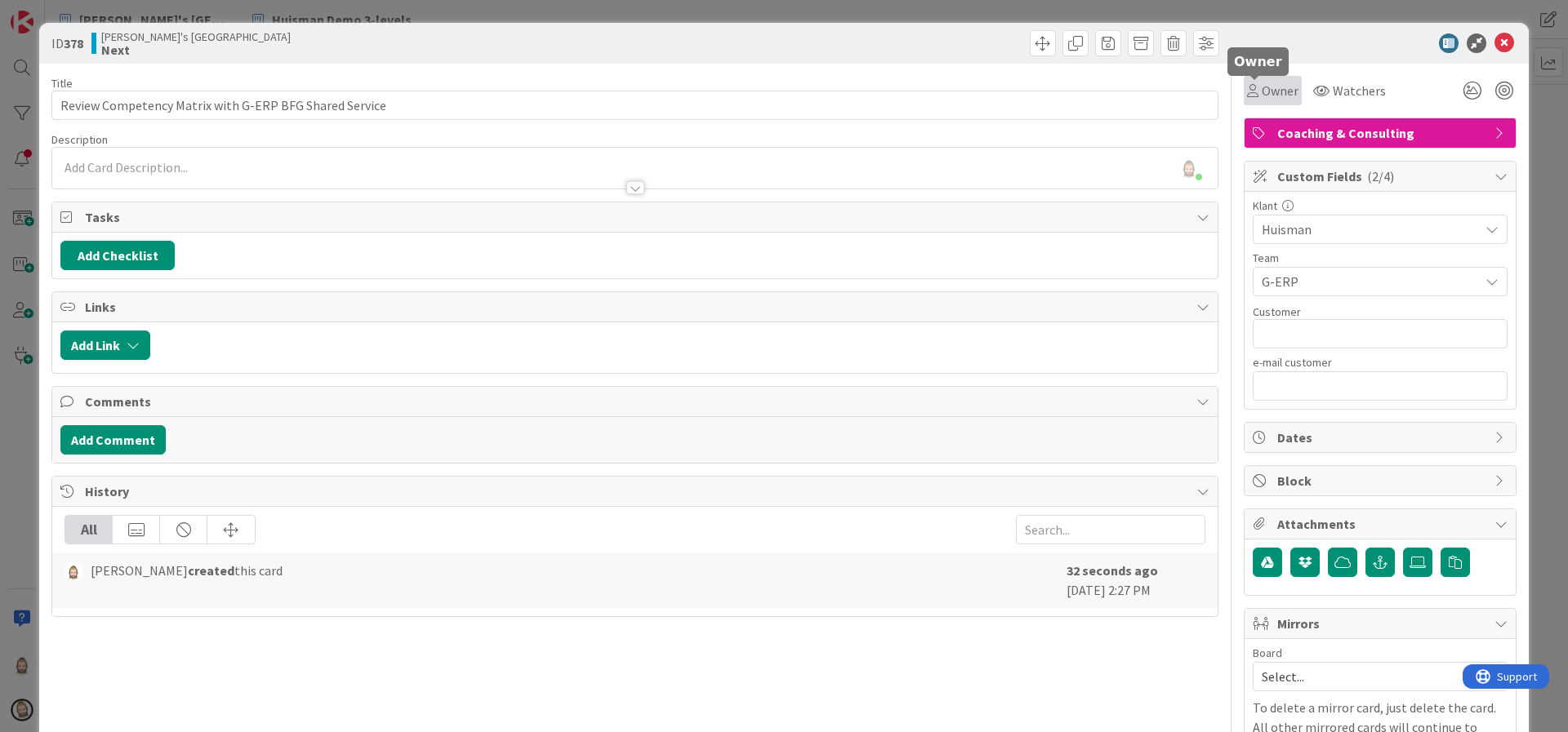
click at [1261, 89] on span "Owner" at bounding box center [1280, 90] width 37 height 19
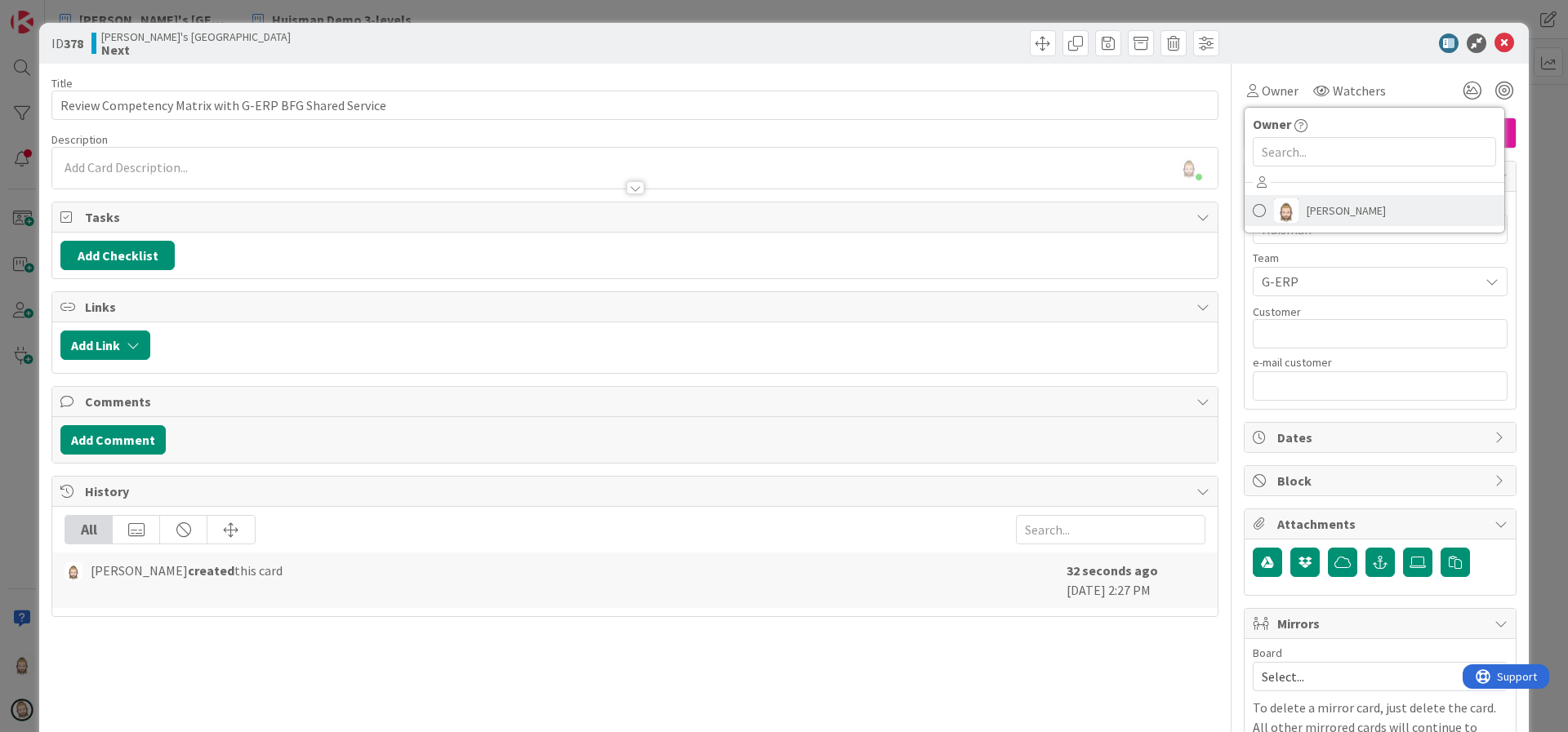
click at [1306, 210] on span "[PERSON_NAME]" at bounding box center [1346, 210] width 80 height 25
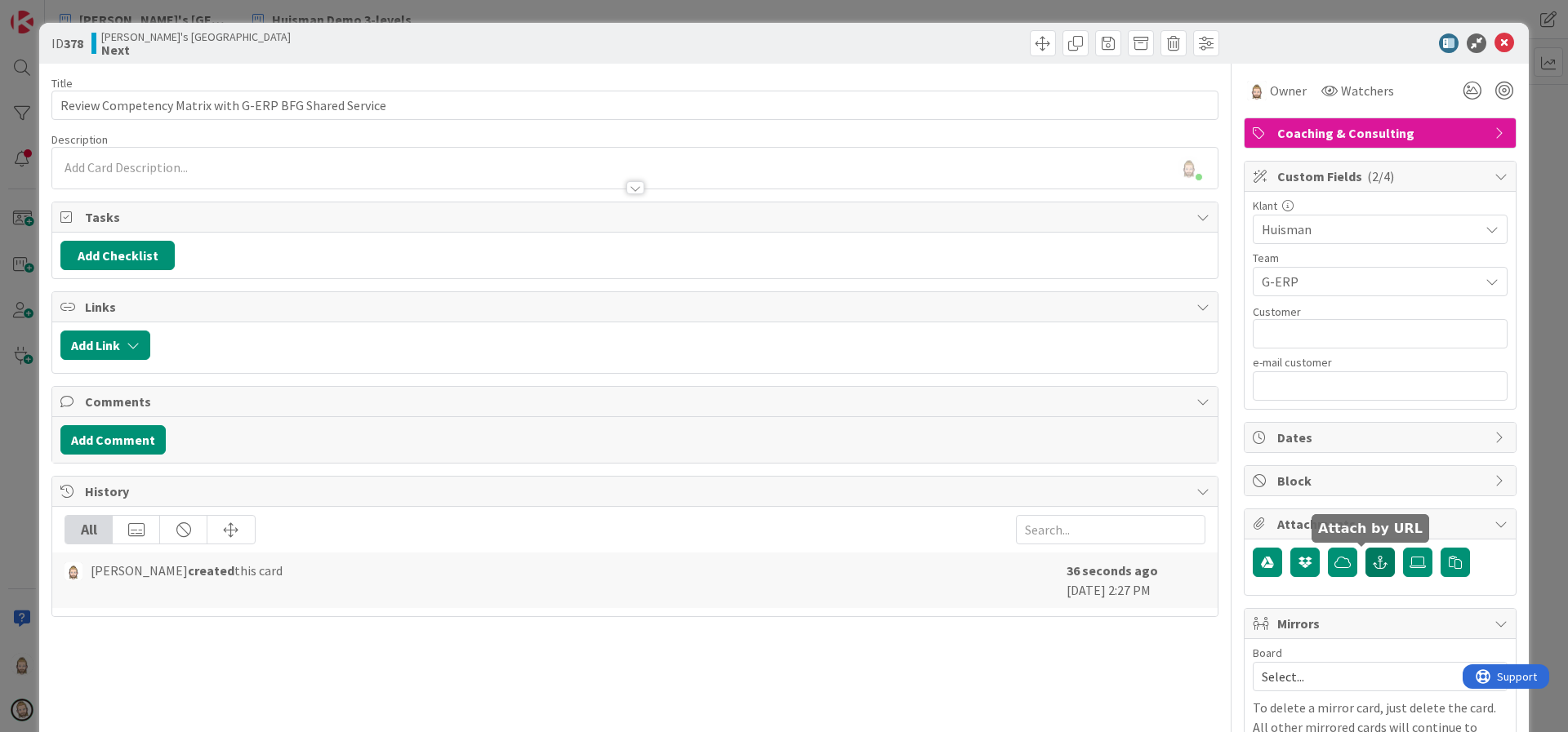
click at [1373, 560] on icon "button" at bounding box center [1380, 563] width 15 height 13
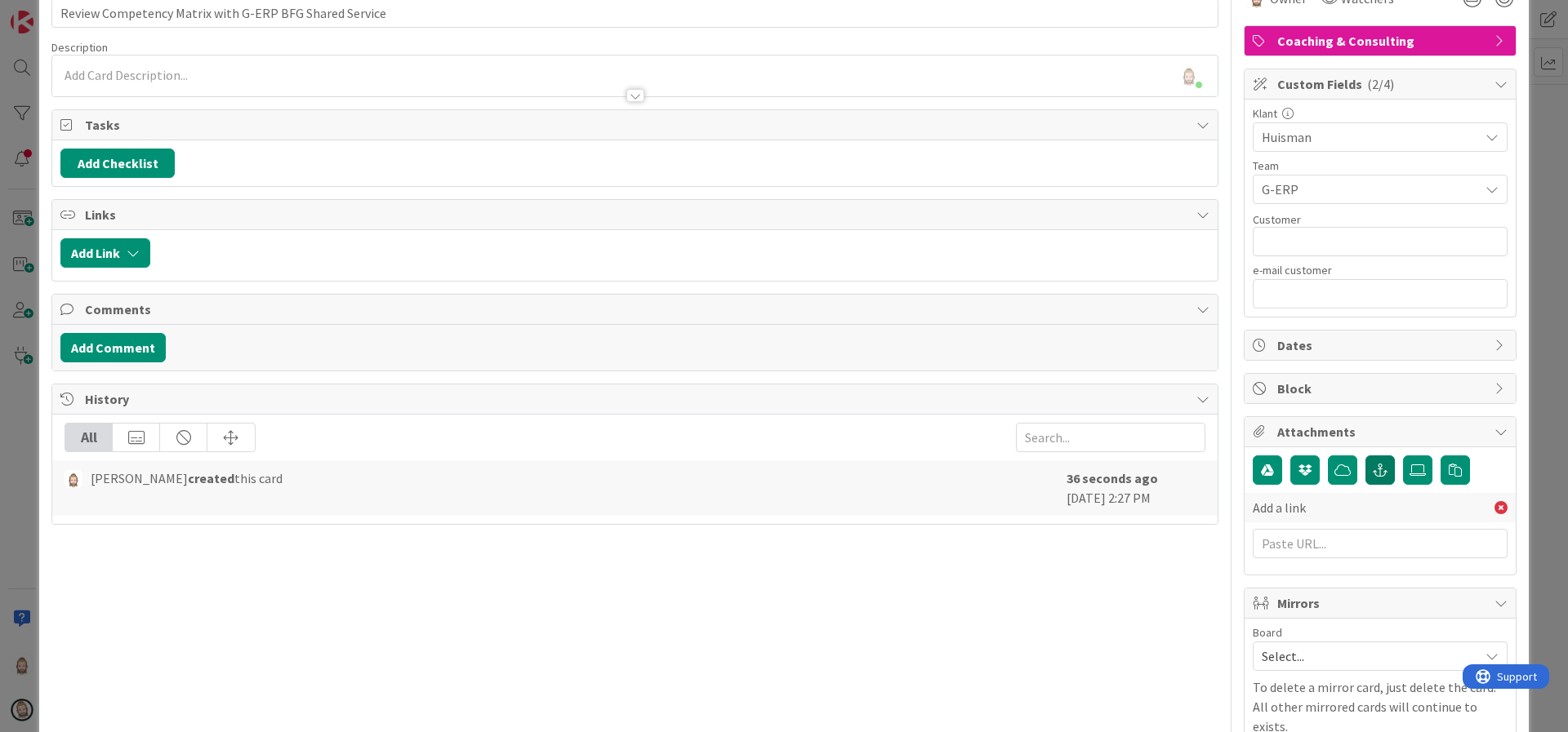
scroll to position [164, 0]
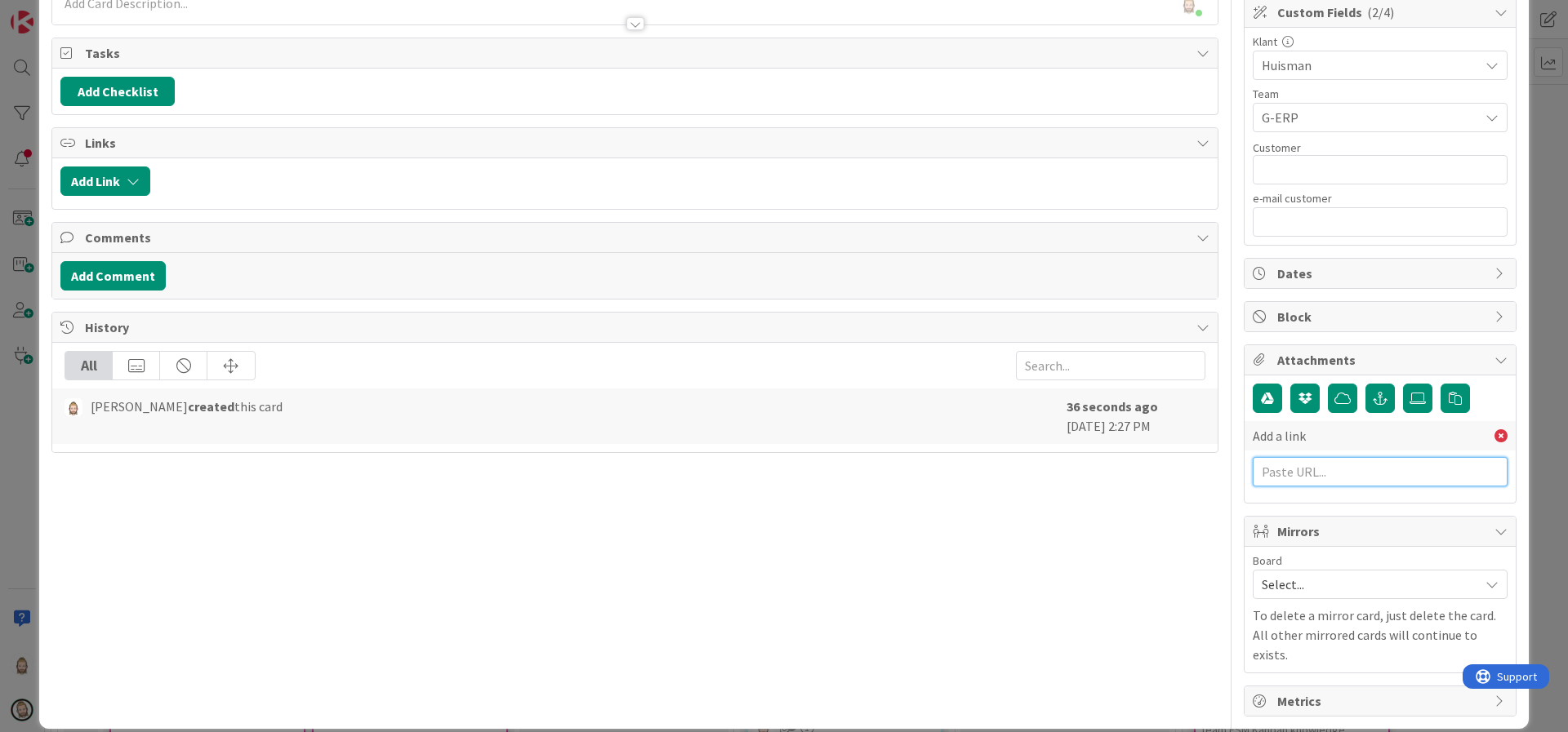
click at [1324, 479] on input "text" at bounding box center [1379, 472] width 254 height 29
paste input "[URL][DOMAIN_NAME]"
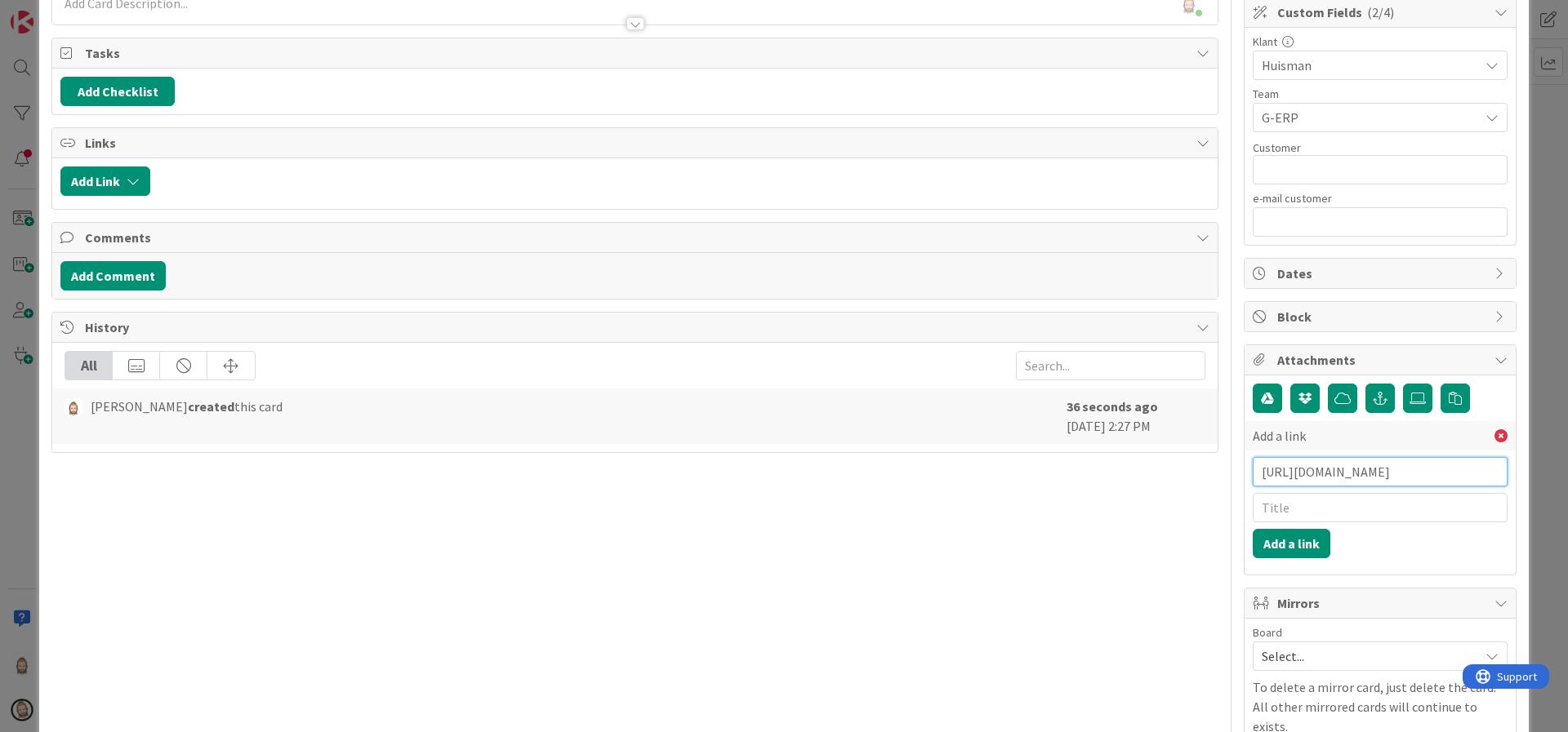
scroll to position [0, 1271]
type input "[URL][DOMAIN_NAME]"
click at [1319, 509] on input "text" at bounding box center [1379, 508] width 254 height 29
type input "Competency Matrix"
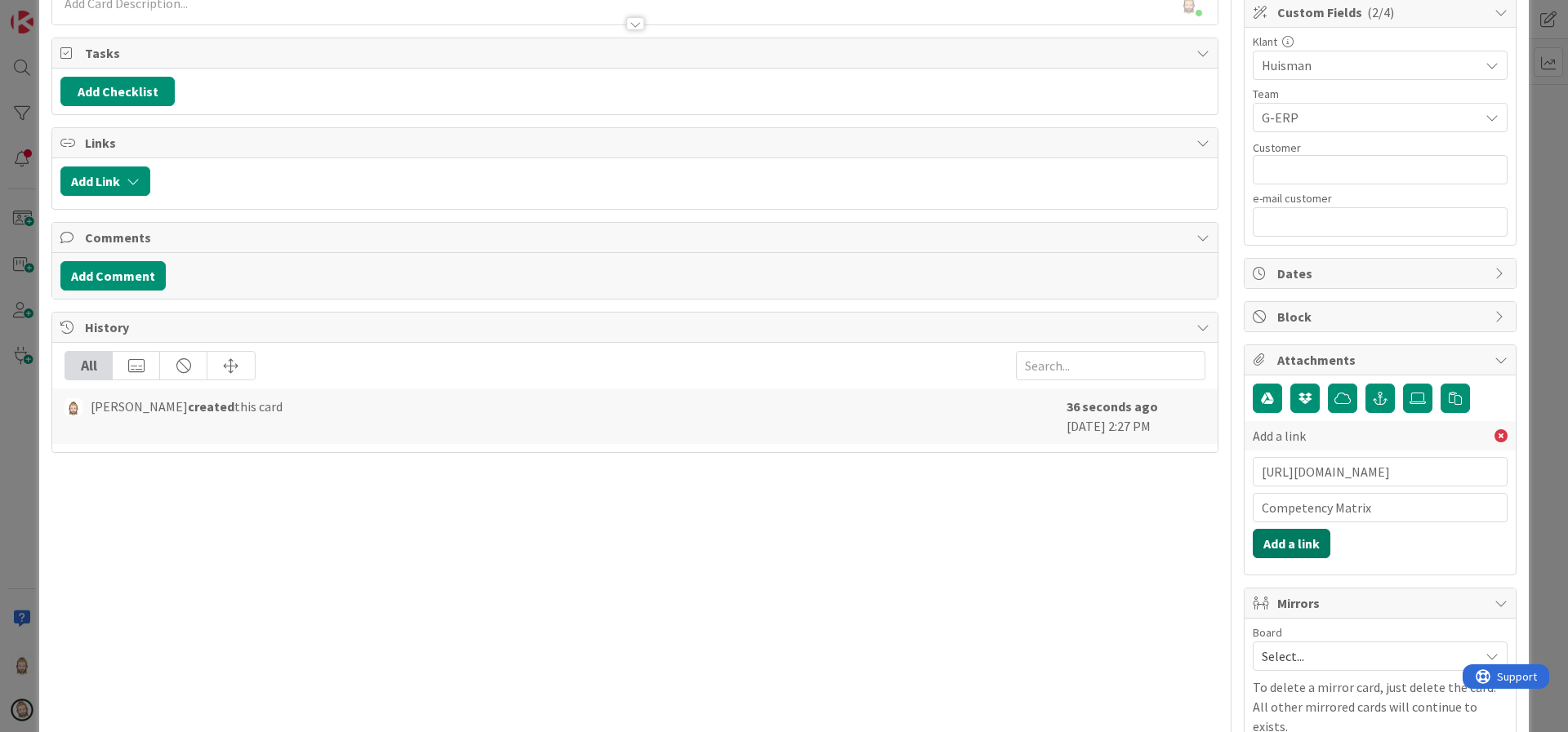
click at [1288, 545] on button "Add a link" at bounding box center [1291, 544] width 78 height 29
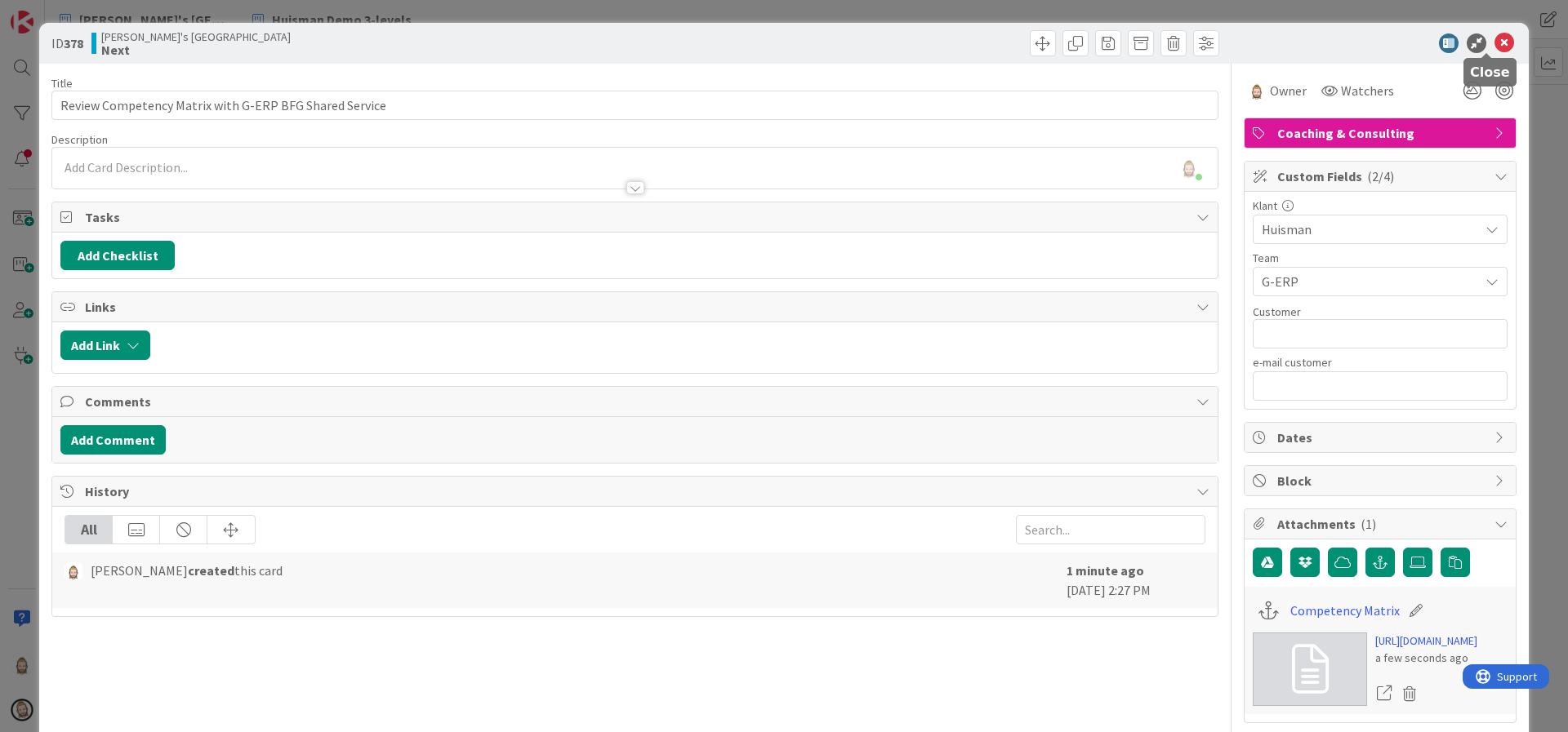
click at [1495, 41] on icon at bounding box center [1504, 43] width 19 height 19
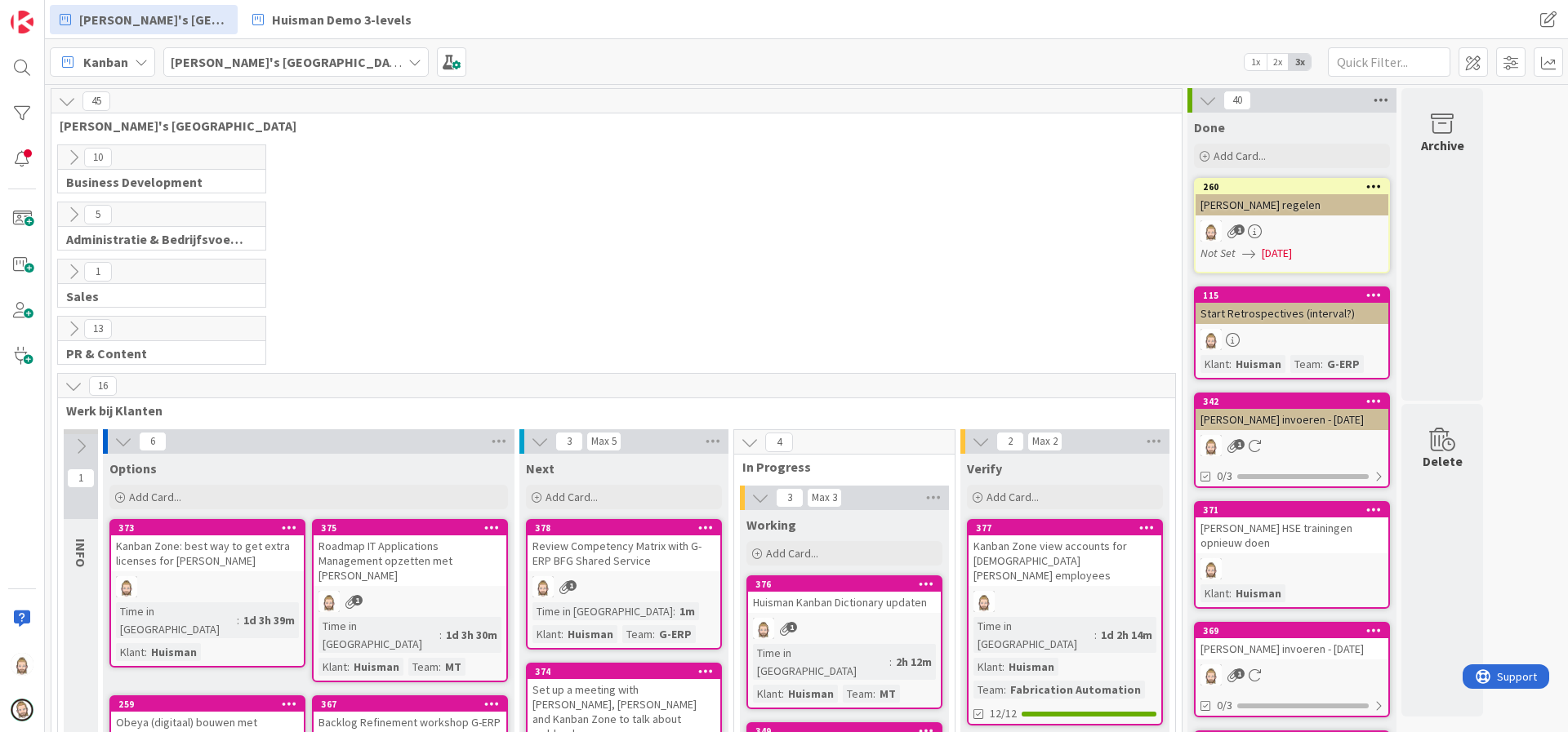
click at [1385, 103] on icon at bounding box center [1380, 100] width 21 height 25
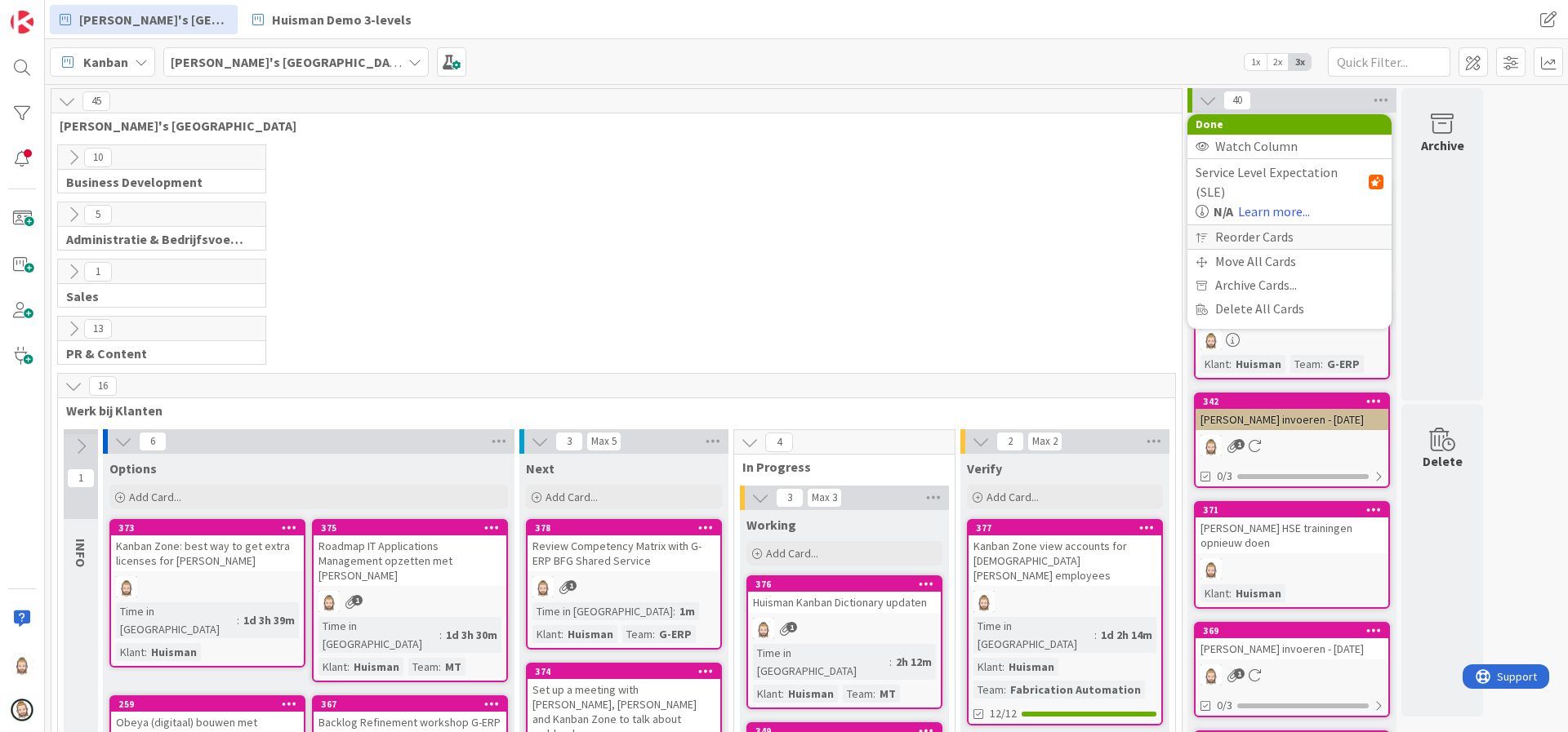
click at [1324, 225] on div "Reorder Cards" at bounding box center [1289, 237] width 204 height 24
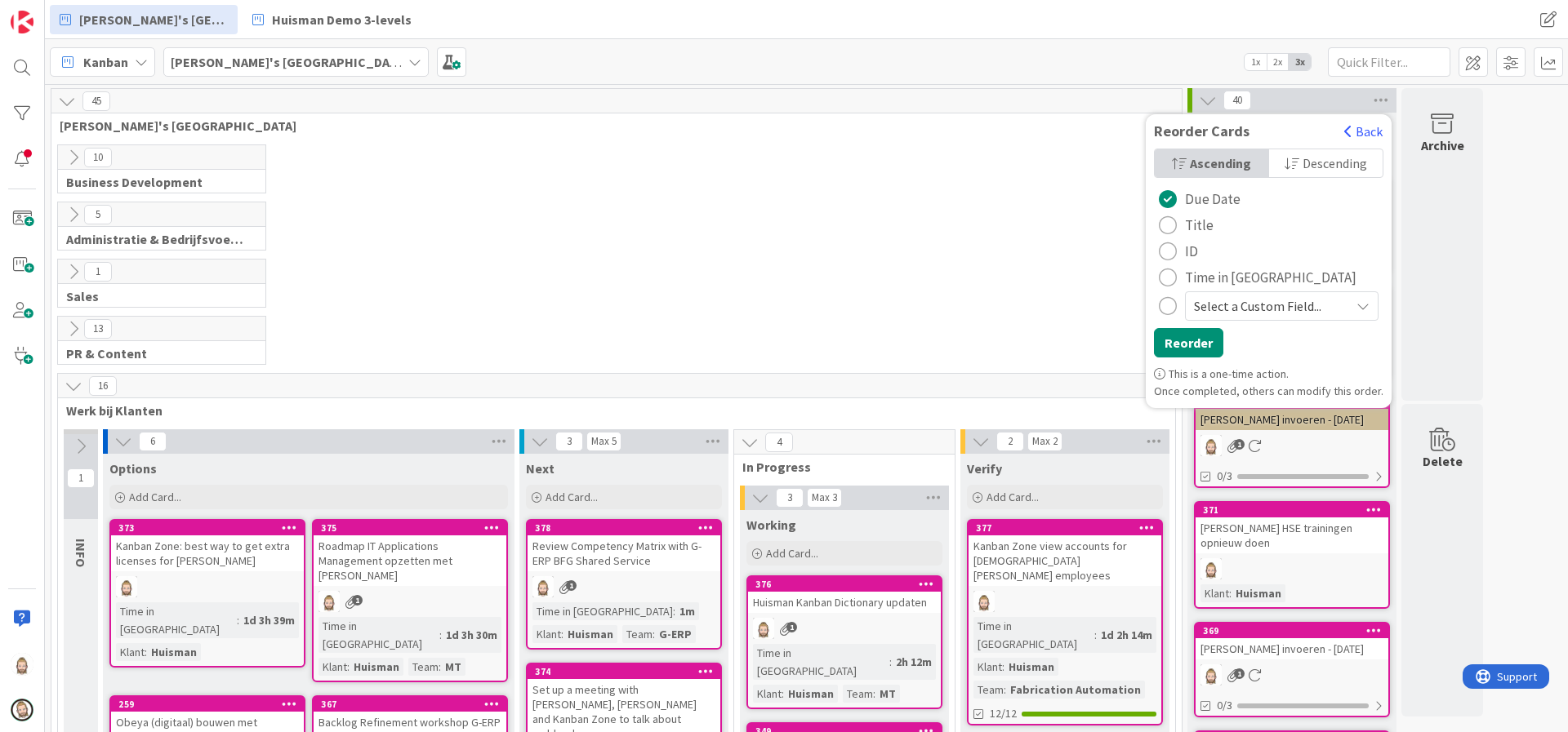
click at [1198, 250] on span "ID" at bounding box center [1191, 251] width 13 height 25
click at [1361, 131] on button "Back" at bounding box center [1363, 132] width 40 height 18
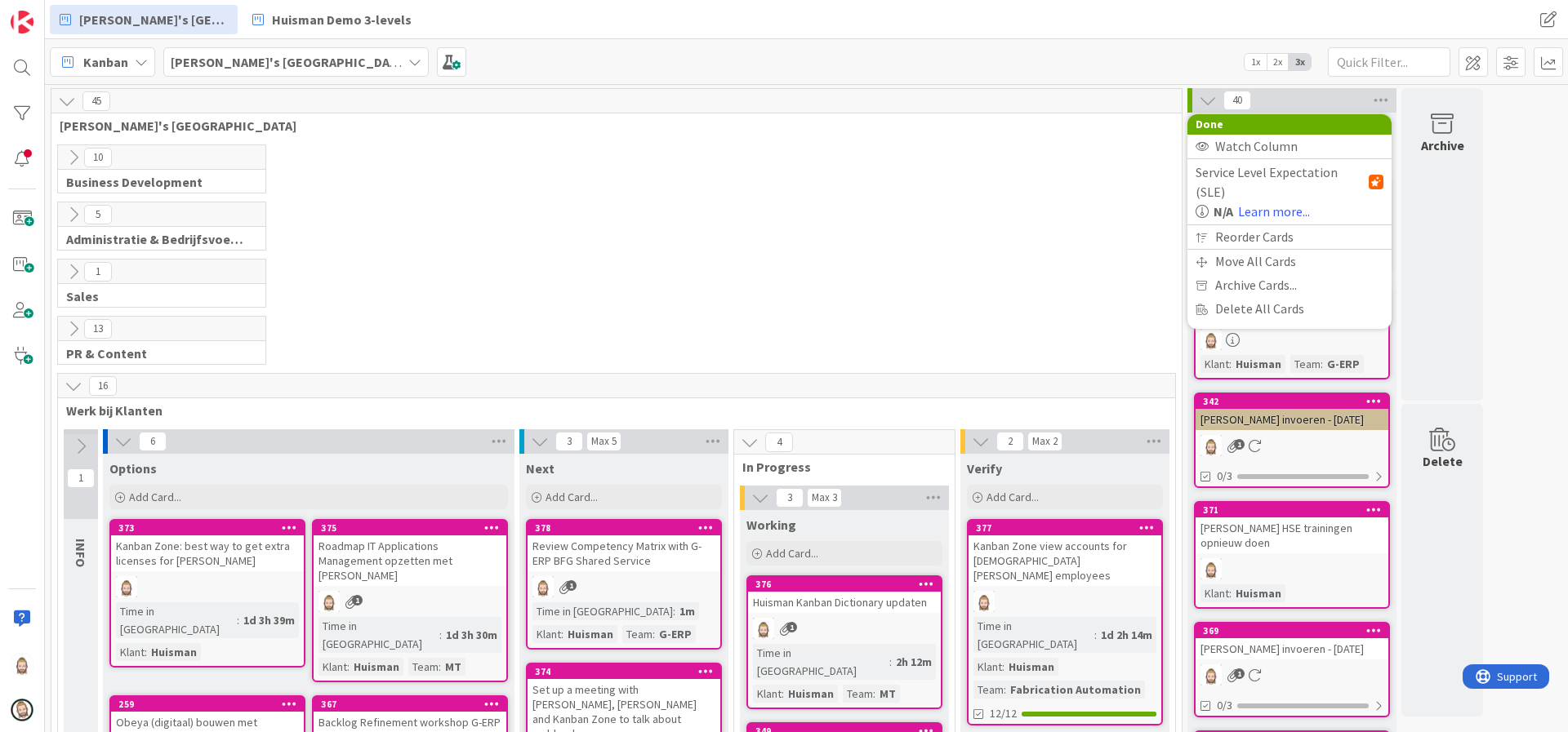
click at [1131, 183] on div "10 Business Development" at bounding box center [617, 173] width 1124 height 57
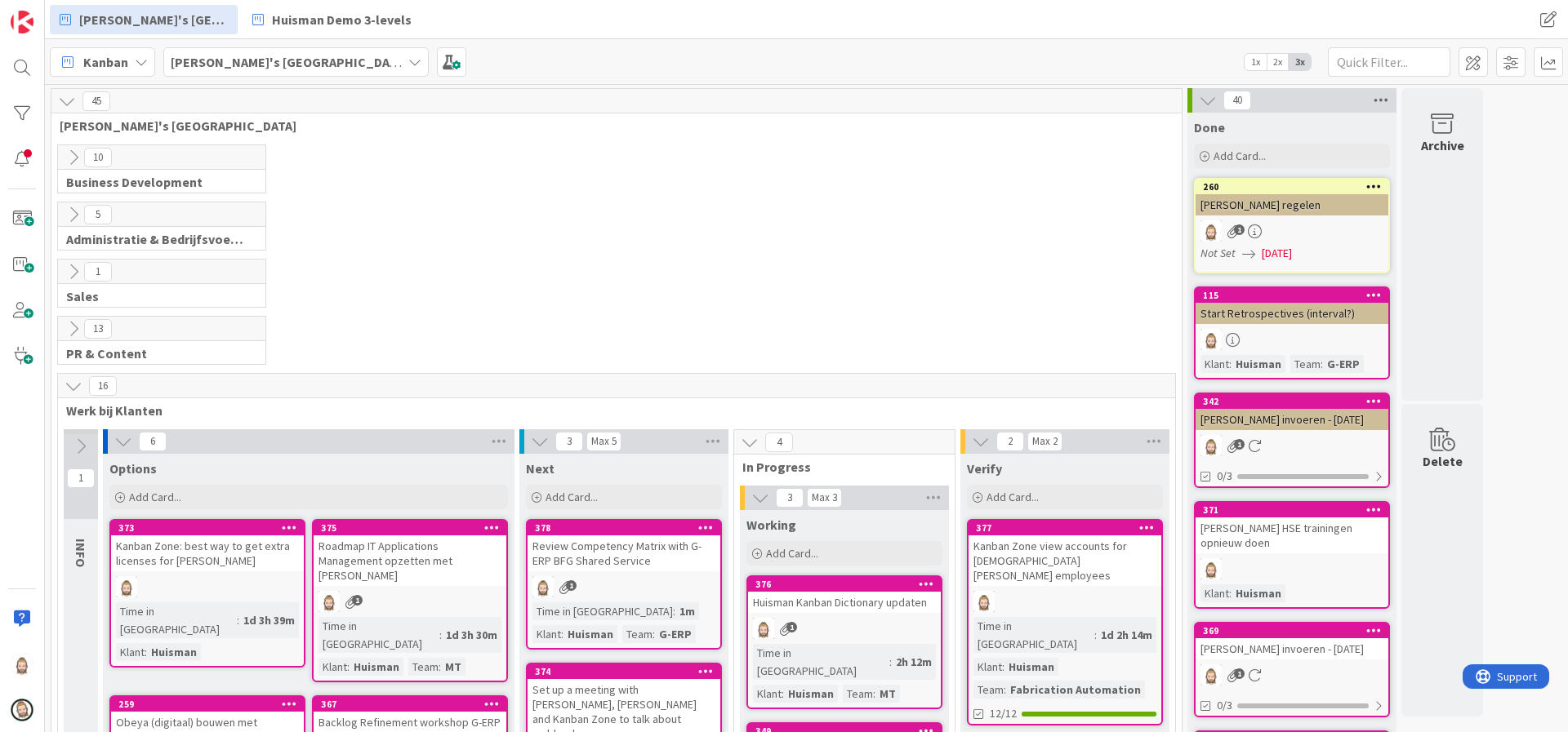
click at [1385, 103] on icon at bounding box center [1380, 100] width 21 height 25
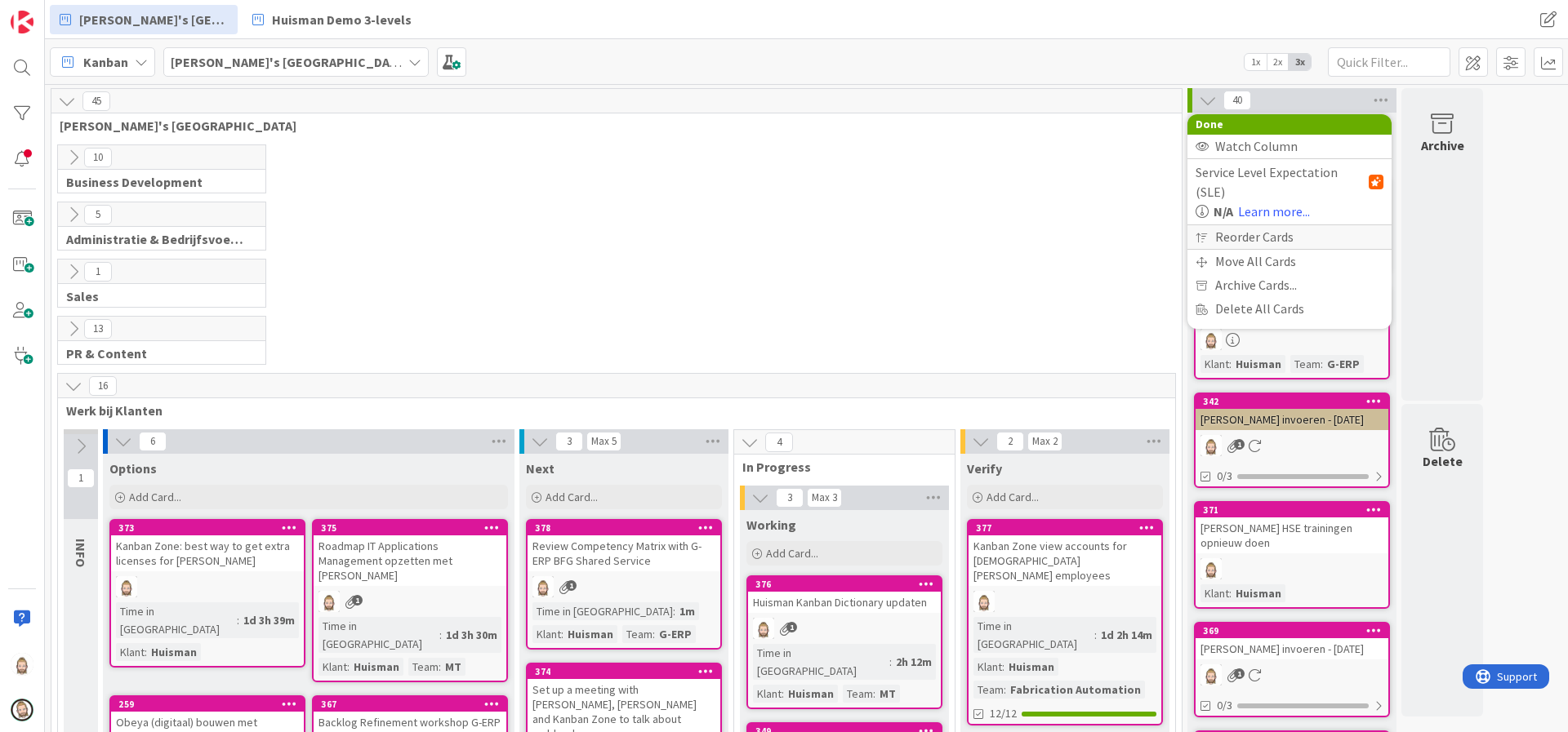
click at [1273, 225] on div "Reorder Cards" at bounding box center [1289, 237] width 204 height 24
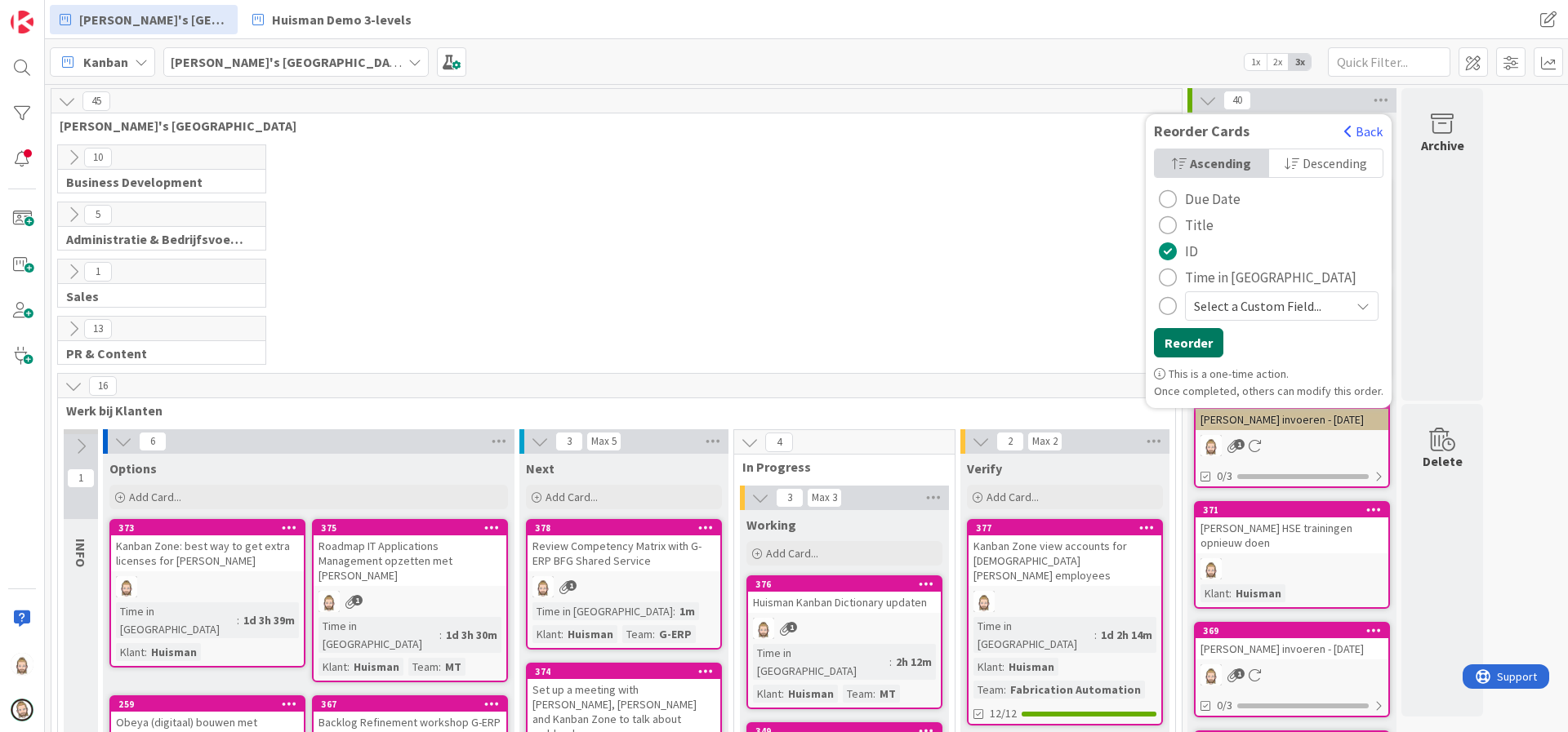
click at [1204, 339] on button "Reorder" at bounding box center [1189, 343] width 70 height 29
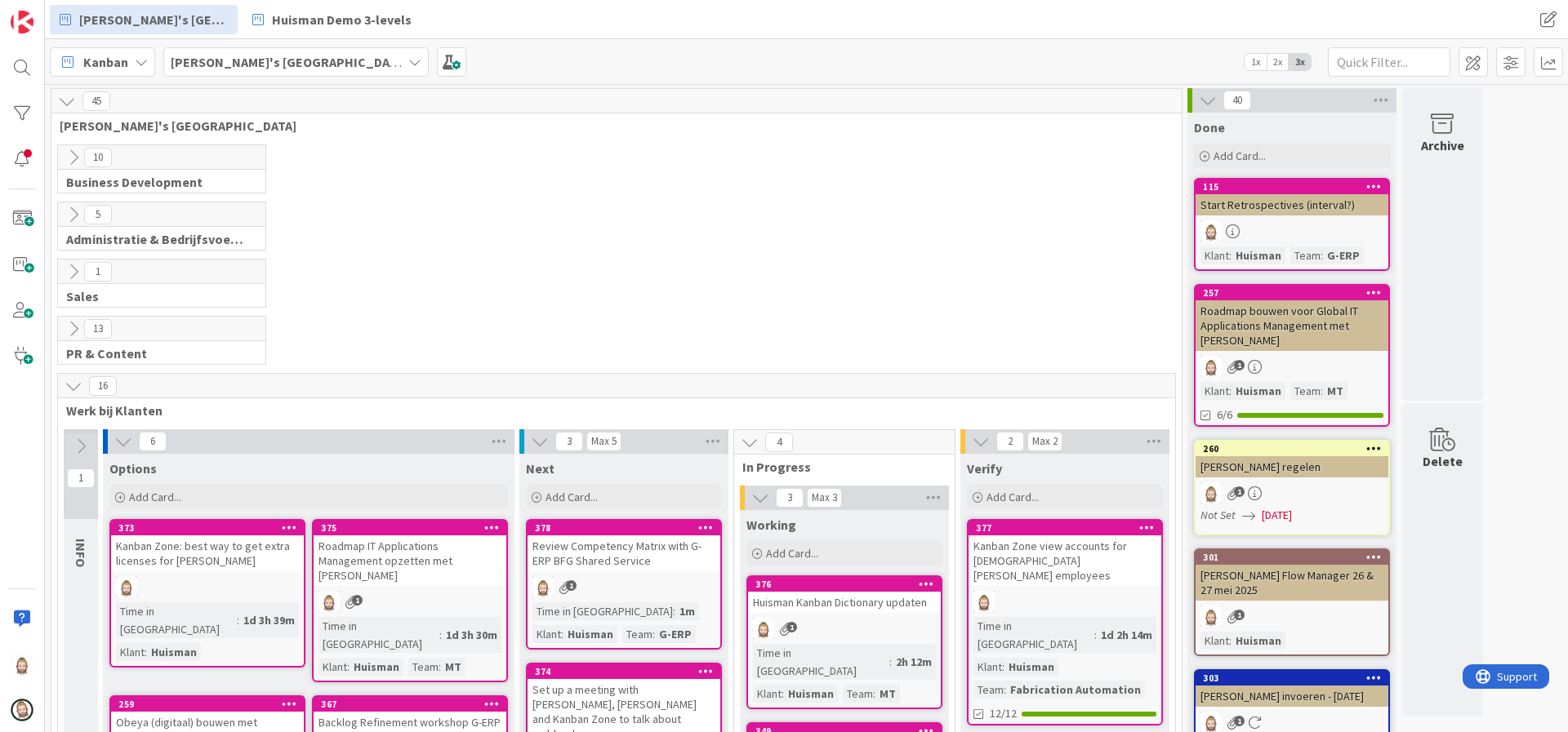
click at [1208, 103] on icon at bounding box center [1208, 101] width 18 height 18
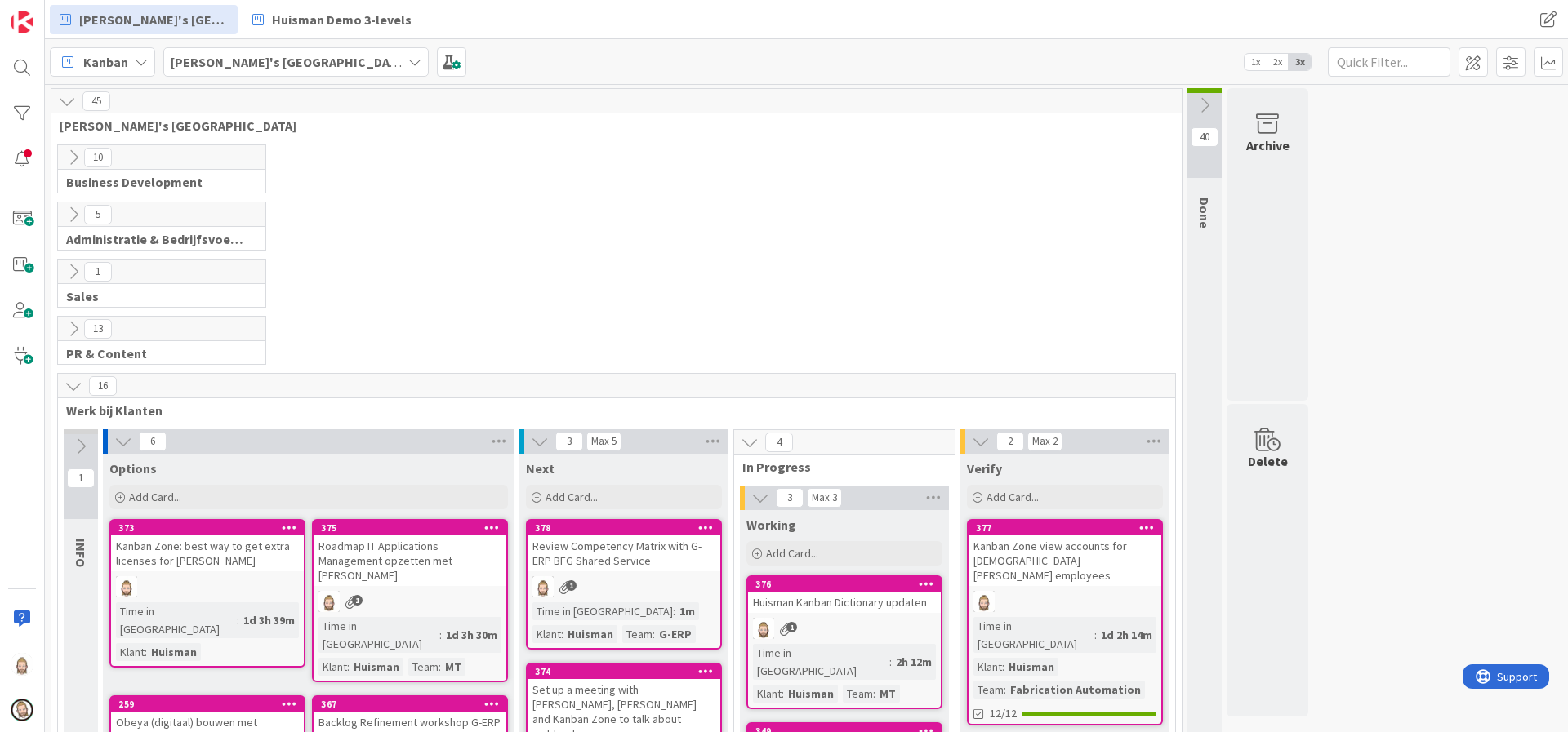
click at [1208, 103] on icon at bounding box center [1205, 105] width 18 height 18
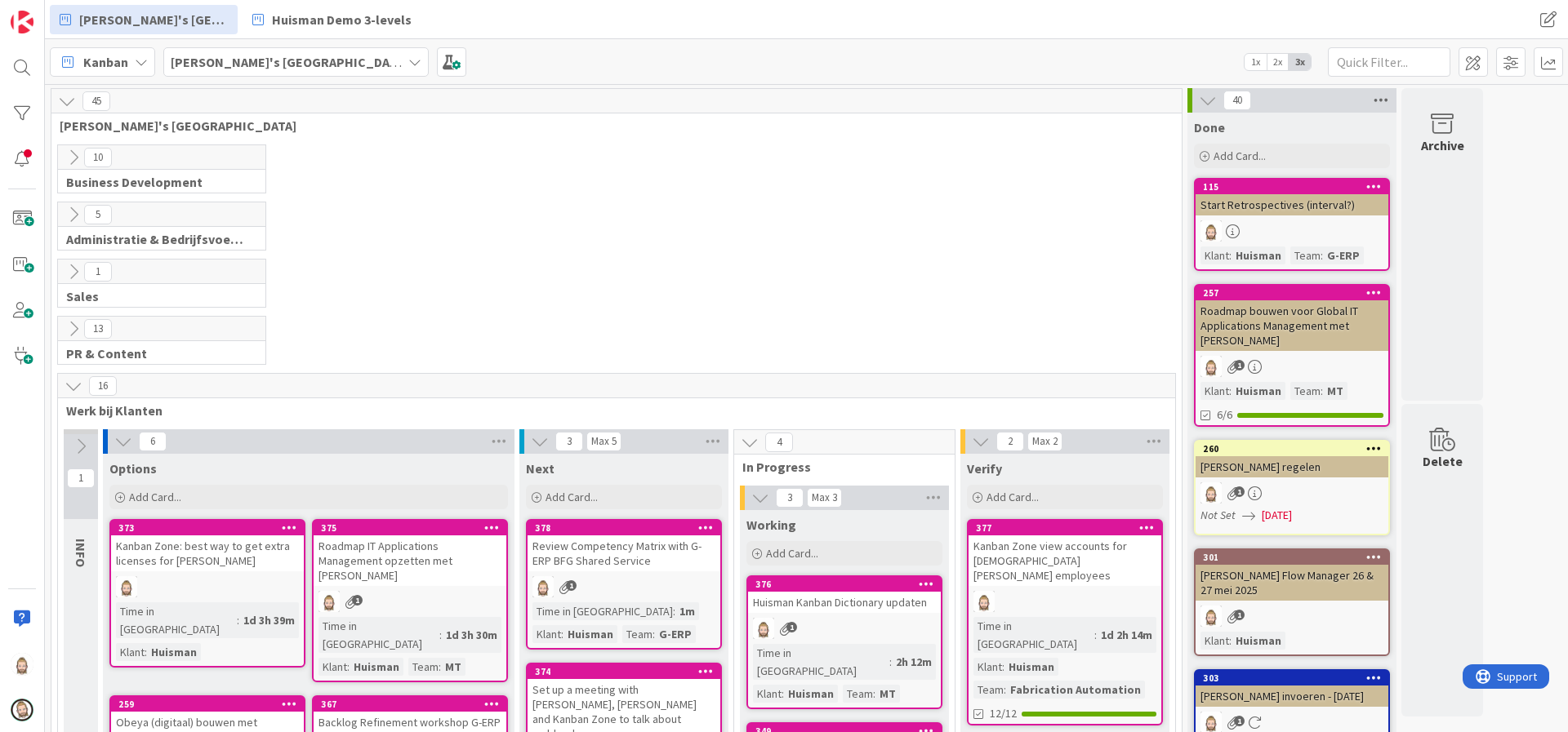
click at [1380, 102] on icon at bounding box center [1380, 100] width 21 height 25
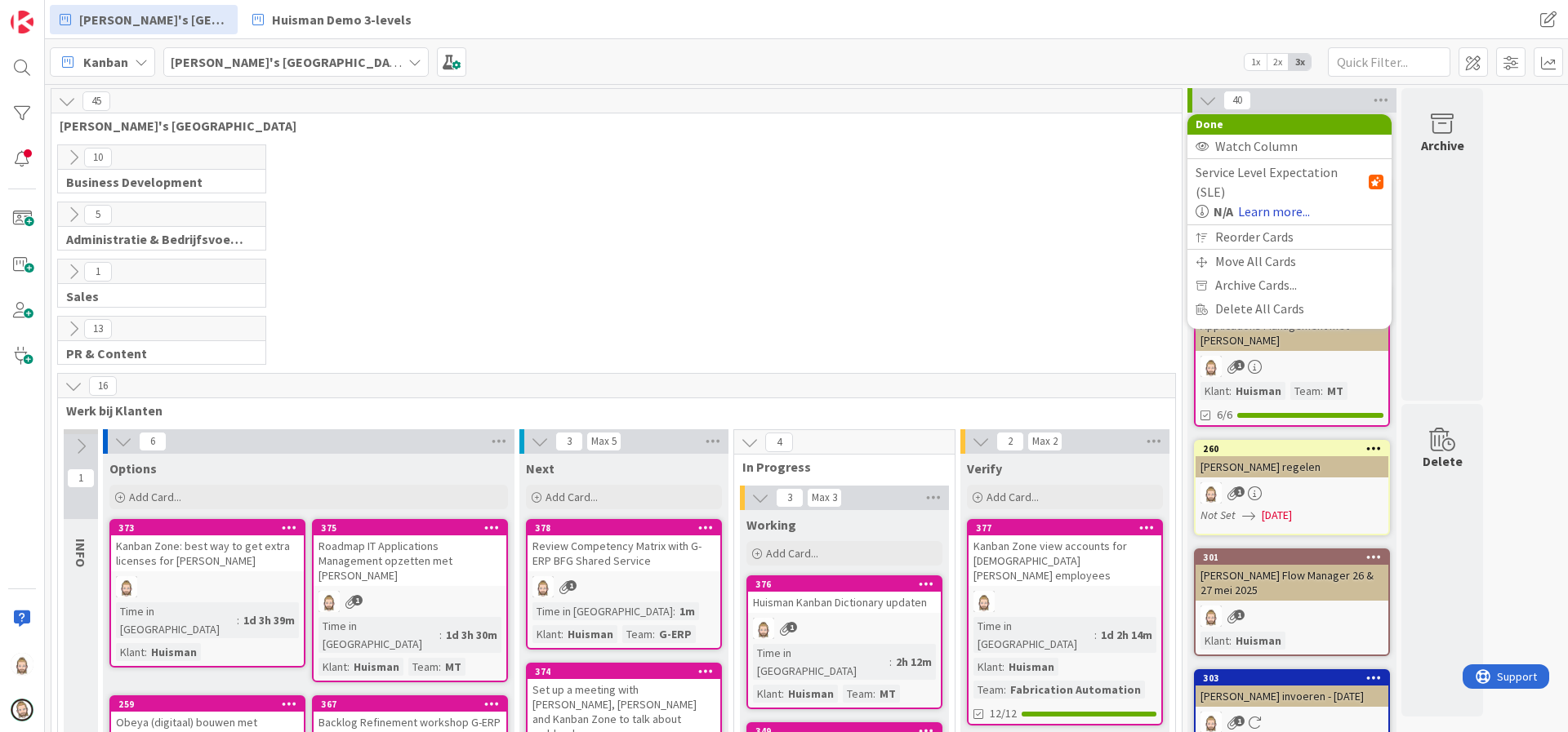
click at [1283, 201] on link "Learn more..." at bounding box center [1273, 210] width 72 height 19
click at [1373, 175] on div at bounding box center [1376, 182] width 15 height 15
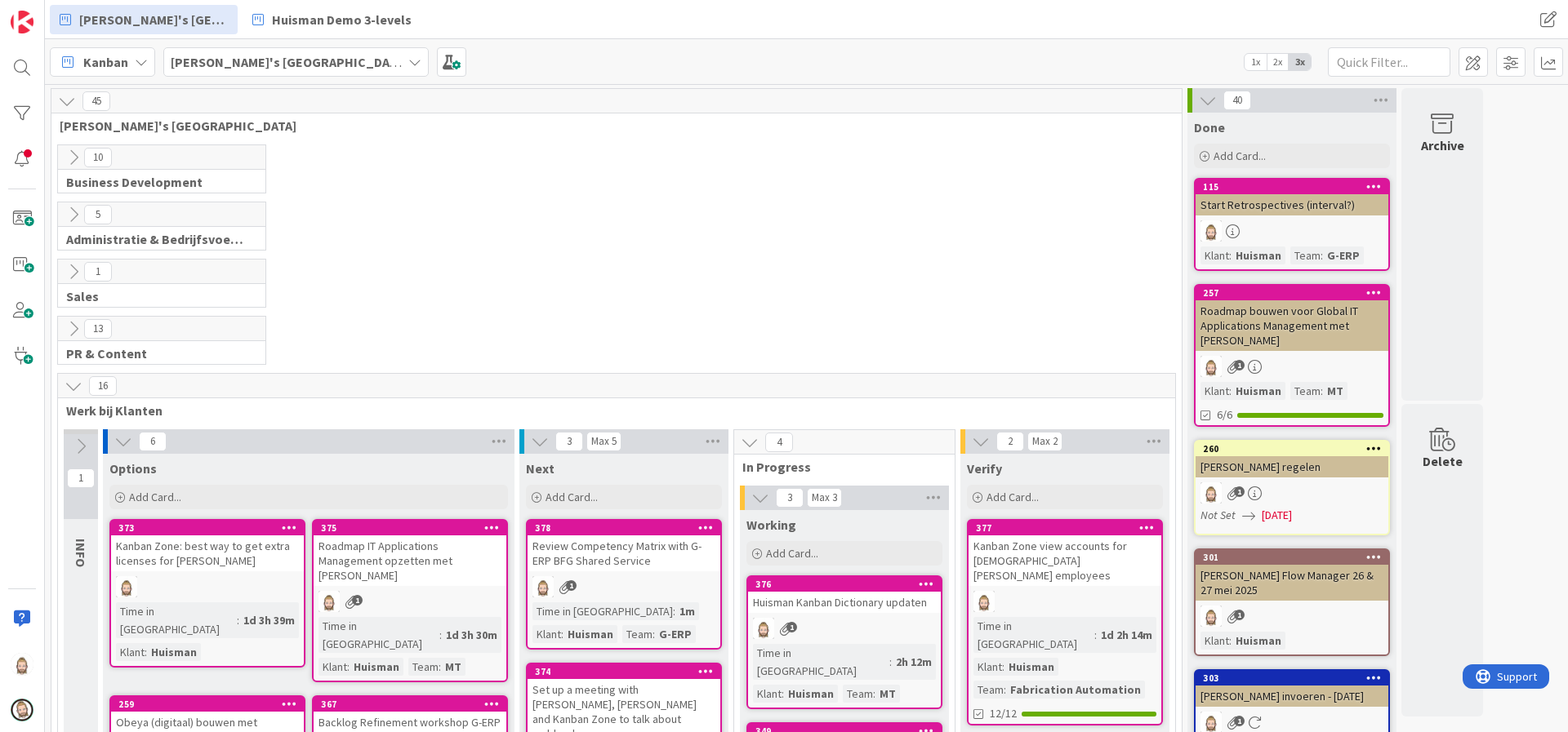
click at [1207, 98] on icon at bounding box center [1208, 101] width 18 height 18
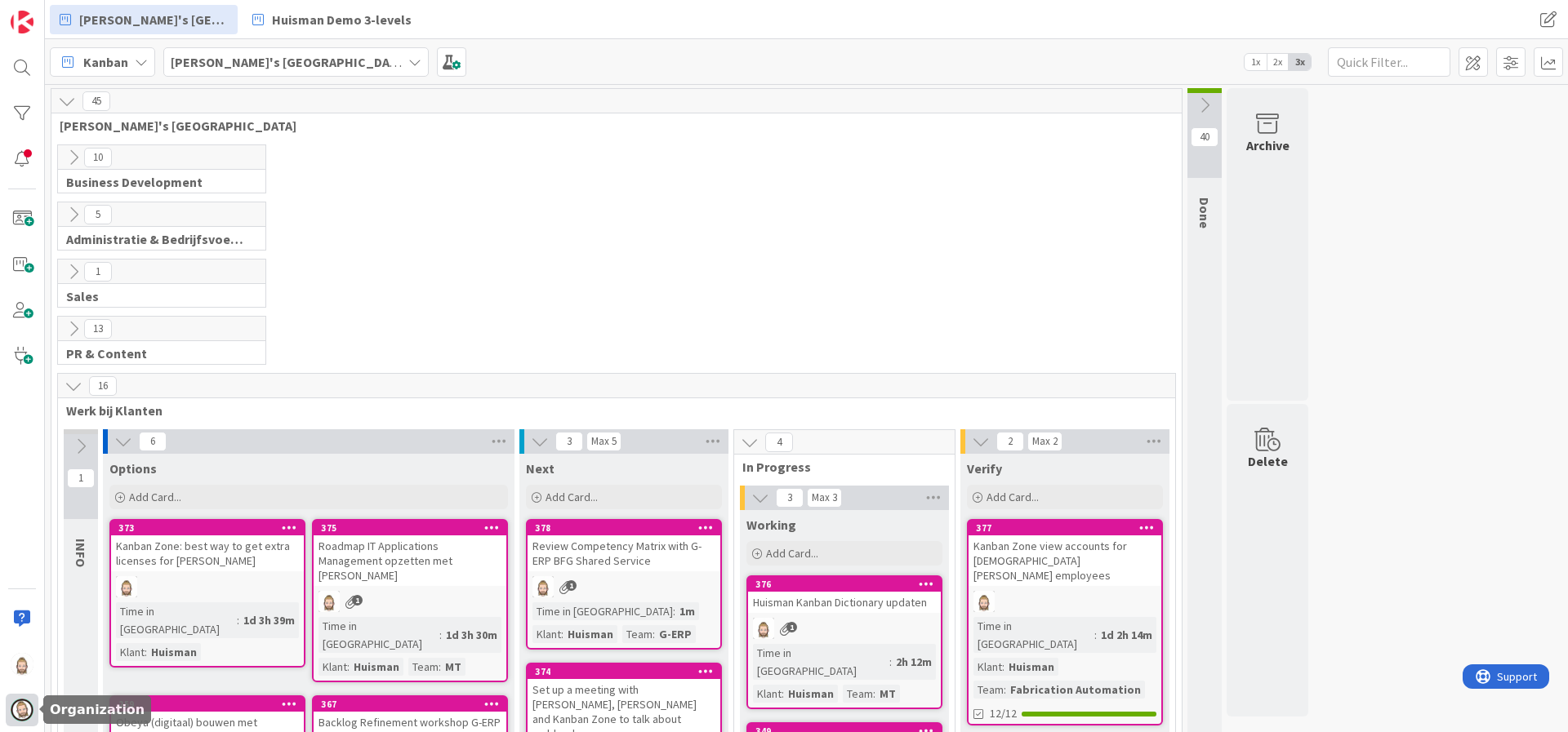
click at [19, 706] on img at bounding box center [22, 710] width 23 height 23
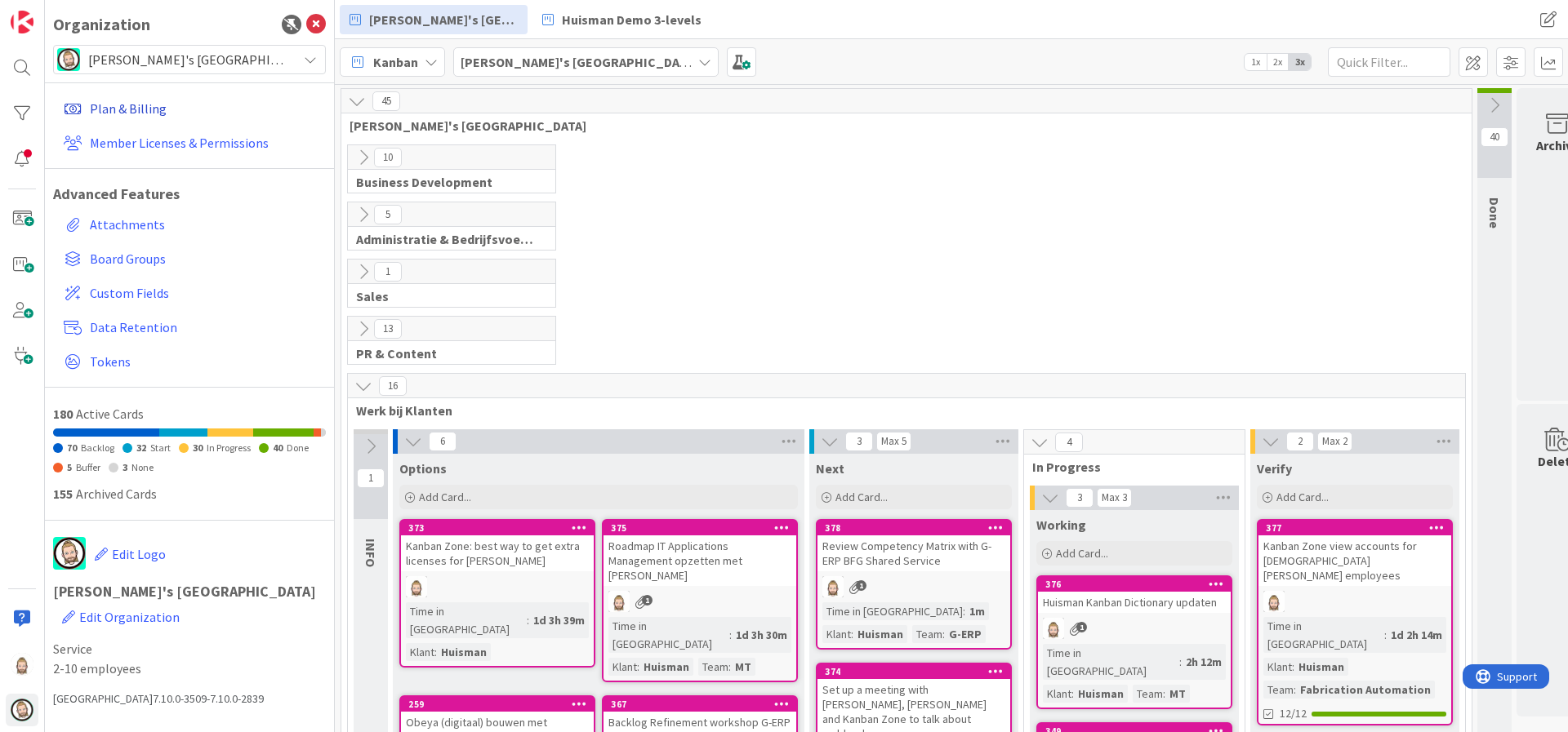
click at [140, 102] on link "Plan & Billing" at bounding box center [190, 109] width 268 height 29
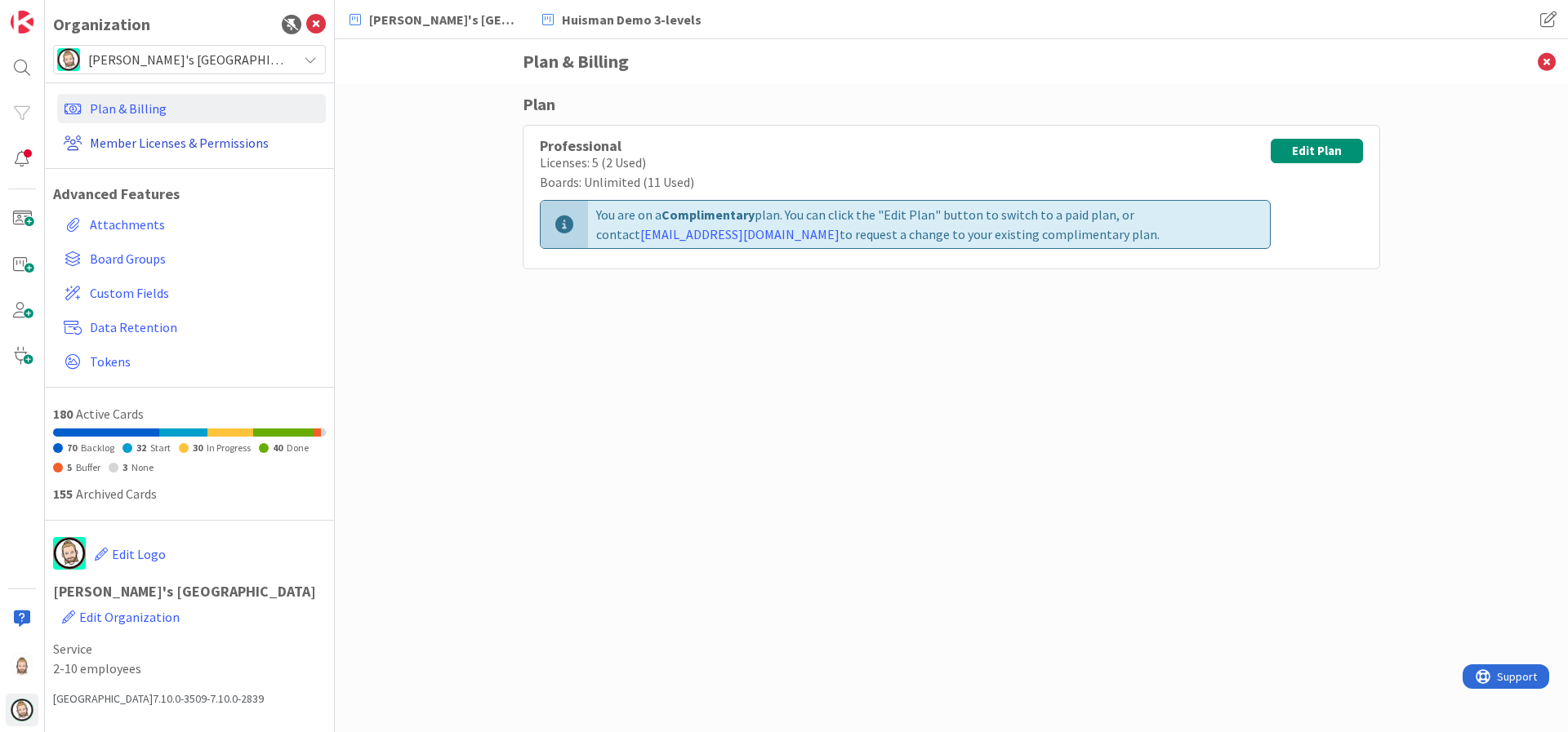
click at [212, 133] on link "Member Licenses & Permissions" at bounding box center [190, 143] width 268 height 29
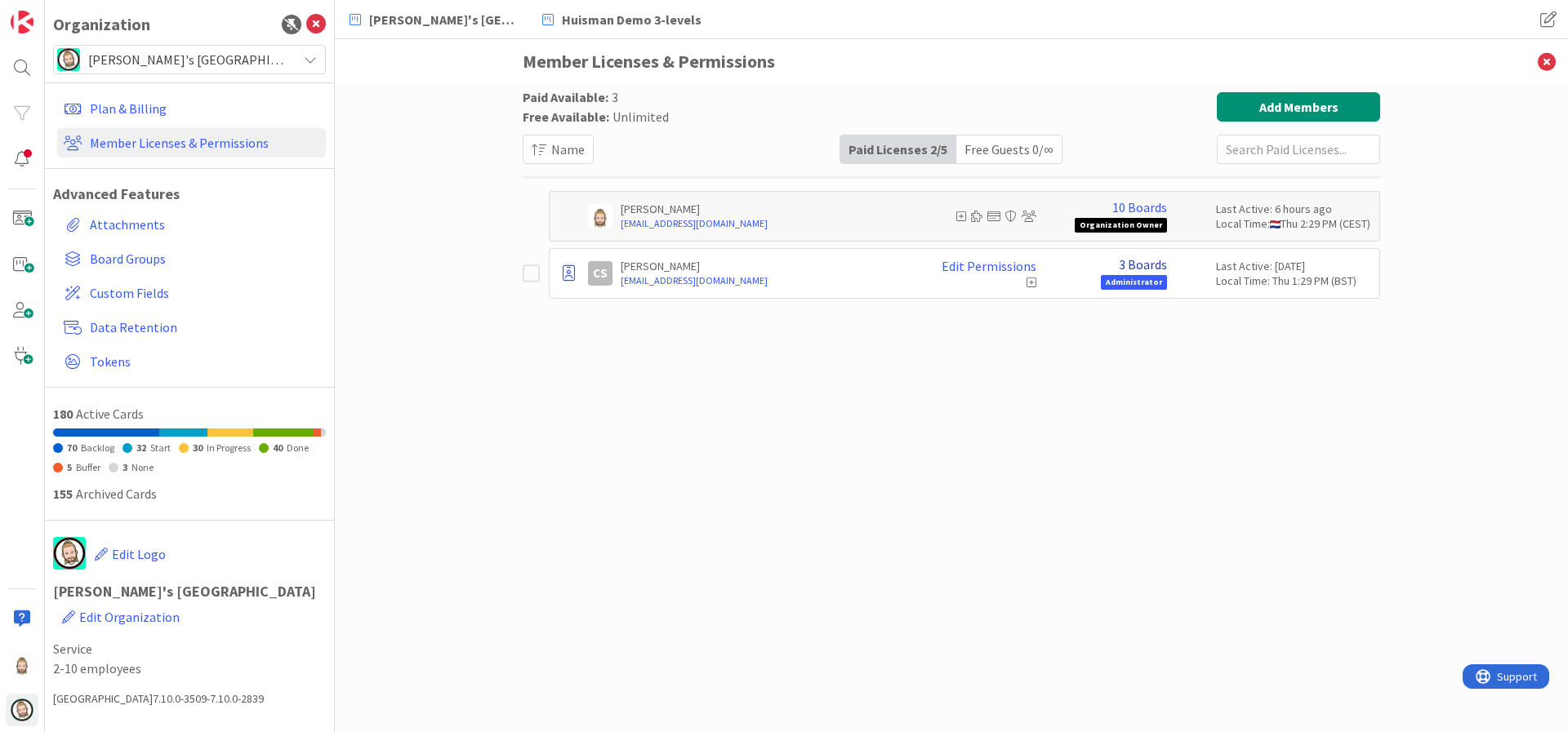
click at [1152, 262] on link "3 Boards" at bounding box center [1142, 264] width 49 height 15
click at [1019, 404] on div "Paid Available: 3 Free Available: Unlimited Name Paid Licenses 2 / 5 Free Guest…" at bounding box center [951, 392] width 858 height 599
click at [136, 296] on span "Custom Fields" at bounding box center [204, 293] width 230 height 19
